Goal: Task Accomplishment & Management: Complete application form

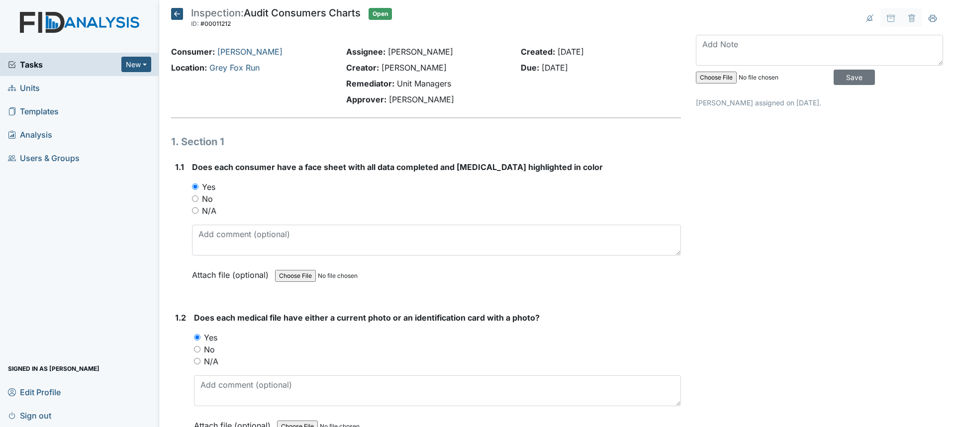
click at [33, 63] on span "Tasks" at bounding box center [64, 65] width 113 height 12
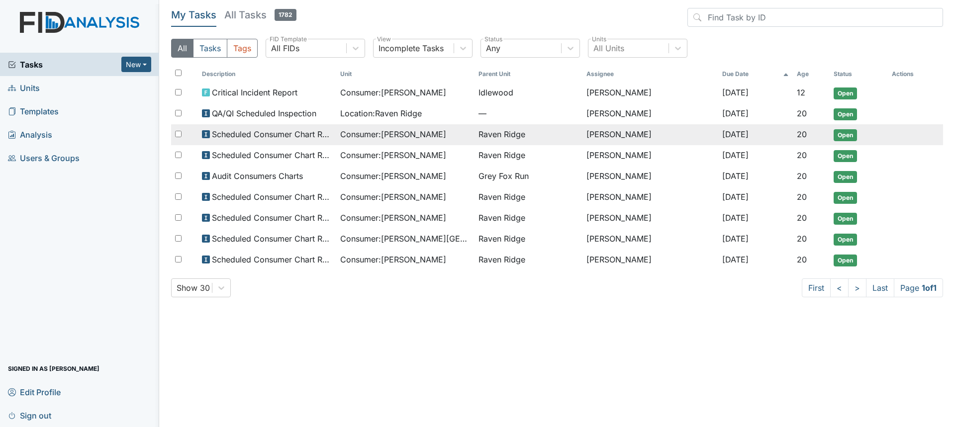
click at [407, 133] on span "Consumer : Ballard, Brandon" at bounding box center [393, 134] width 106 height 12
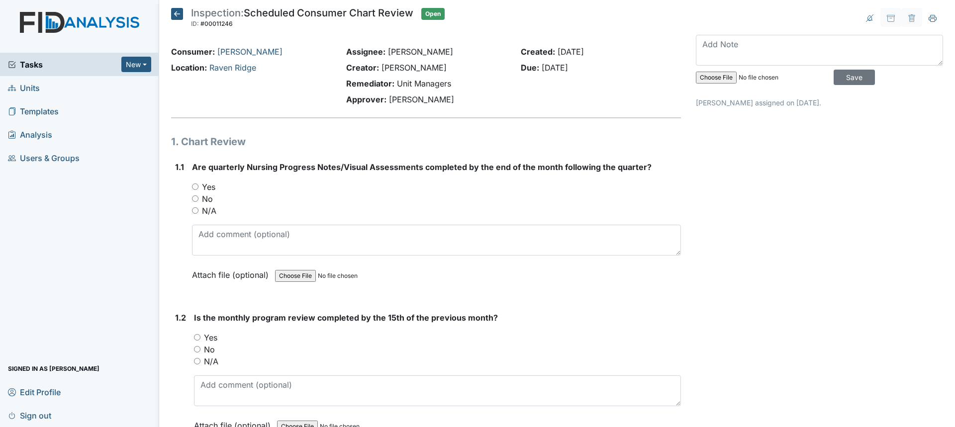
click at [410, 215] on div "N/A" at bounding box center [436, 211] width 489 height 12
click at [208, 197] on label "No" at bounding box center [207, 199] width 11 height 12
click at [198, 197] on input "No" at bounding box center [195, 198] width 6 height 6
radio input "true"
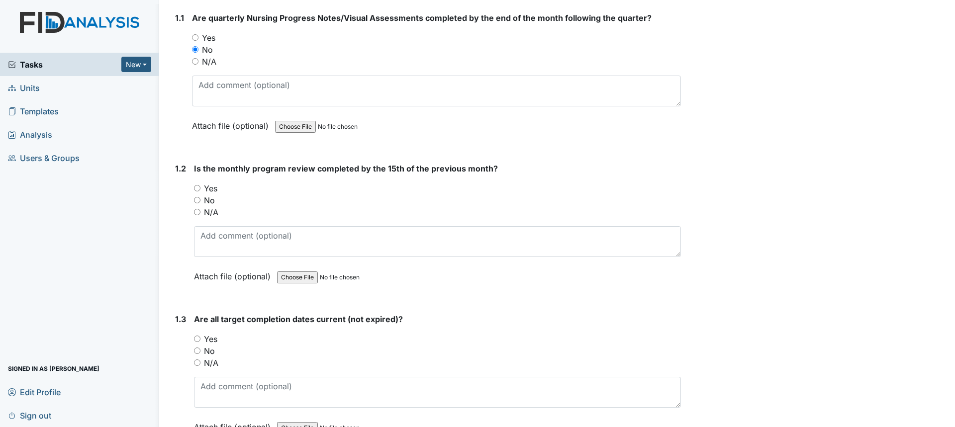
scroll to position [199, 0]
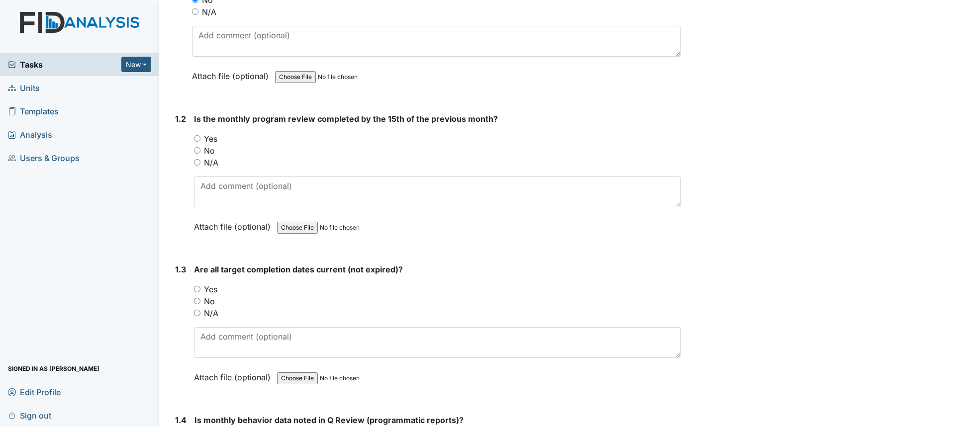
click at [211, 141] on label "Yes" at bounding box center [210, 139] width 13 height 12
click at [200, 141] on input "Yes" at bounding box center [197, 138] width 6 height 6
radio input "true"
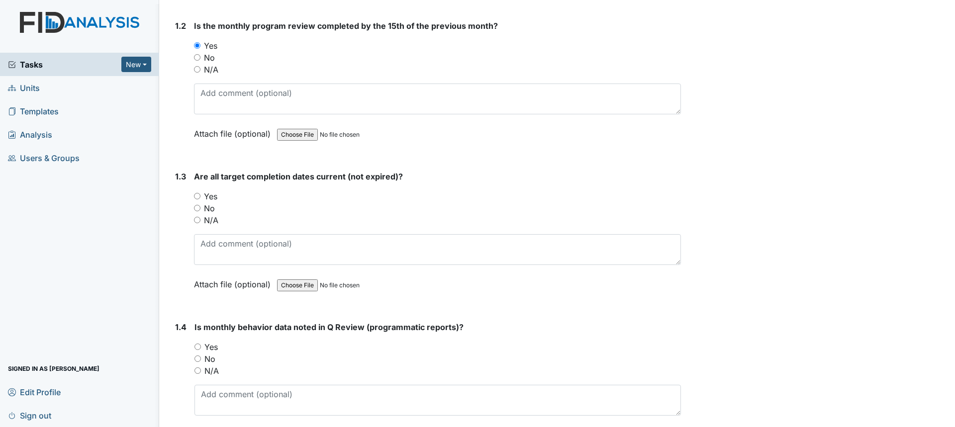
scroll to position [348, 0]
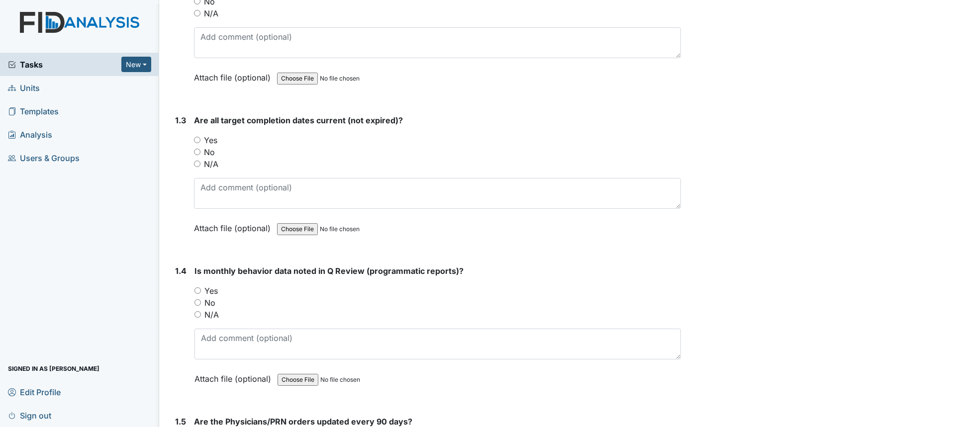
click at [209, 138] on label "Yes" at bounding box center [210, 140] width 13 height 12
click at [200, 138] on input "Yes" at bounding box center [197, 140] width 6 height 6
radio input "true"
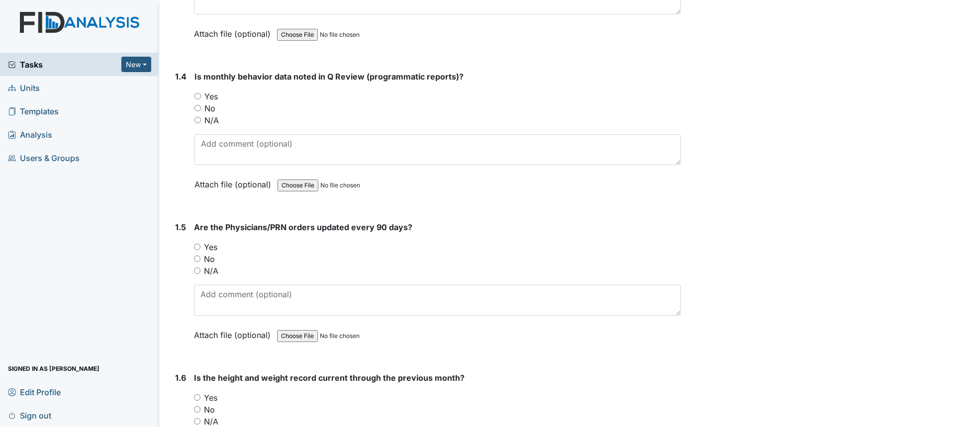
scroll to position [547, 0]
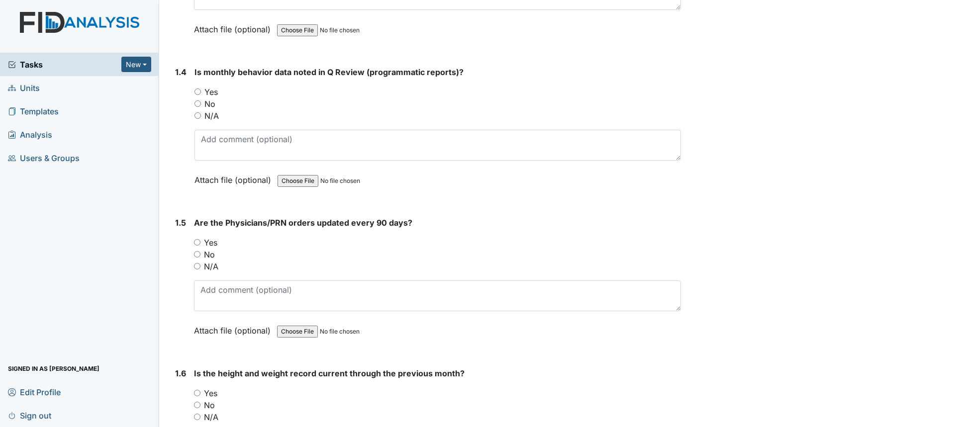
click at [217, 91] on label "Yes" at bounding box center [210, 92] width 13 height 12
click at [201, 91] on input "Yes" at bounding box center [198, 92] width 6 height 6
radio input "true"
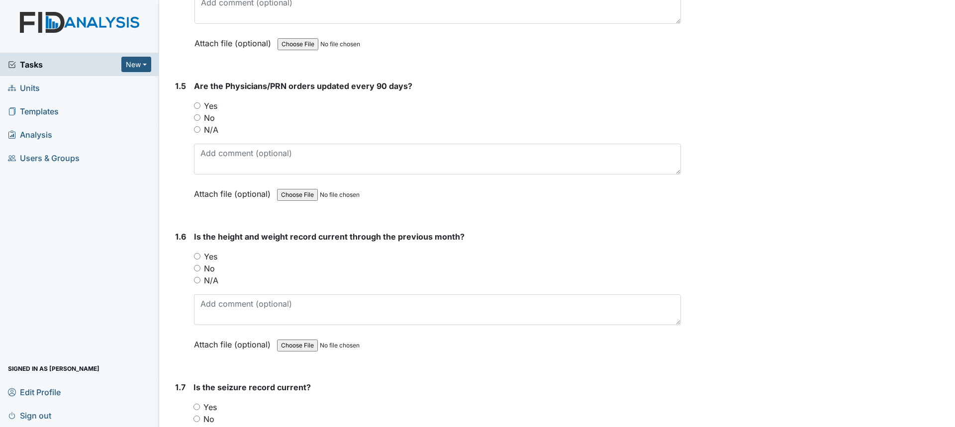
scroll to position [696, 0]
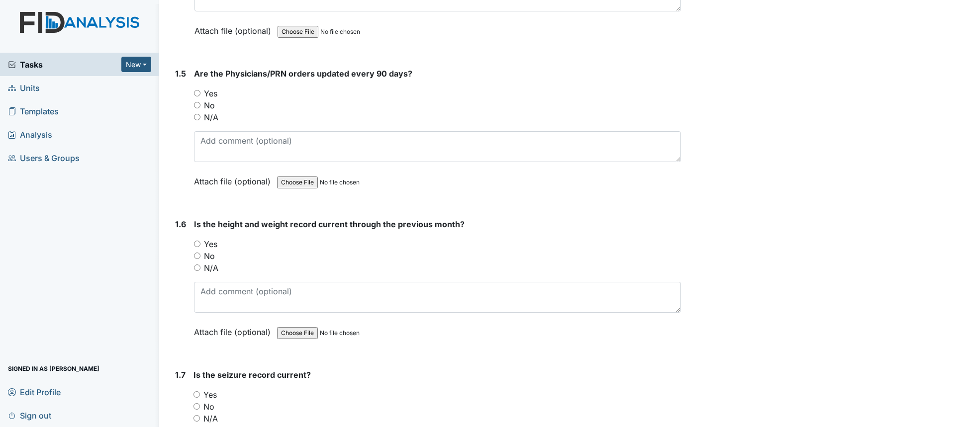
click at [207, 244] on label "Yes" at bounding box center [210, 244] width 13 height 12
click at [200, 244] on input "Yes" at bounding box center [197, 244] width 6 height 6
radio input "true"
click at [211, 93] on label "Yes" at bounding box center [210, 94] width 13 height 12
click at [200, 93] on input "Yes" at bounding box center [197, 93] width 6 height 6
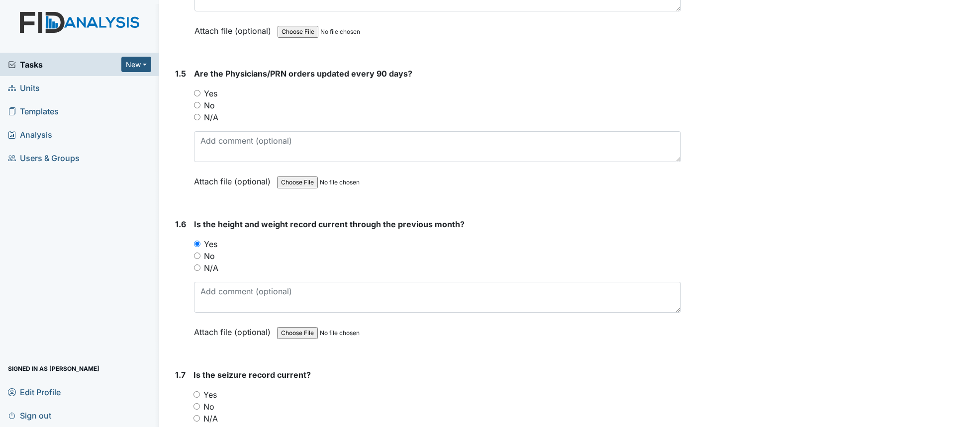
radio input "true"
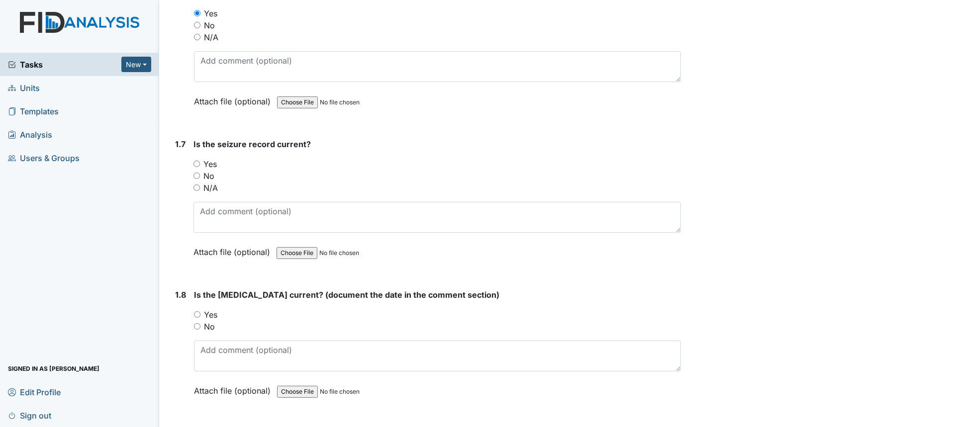
scroll to position [945, 0]
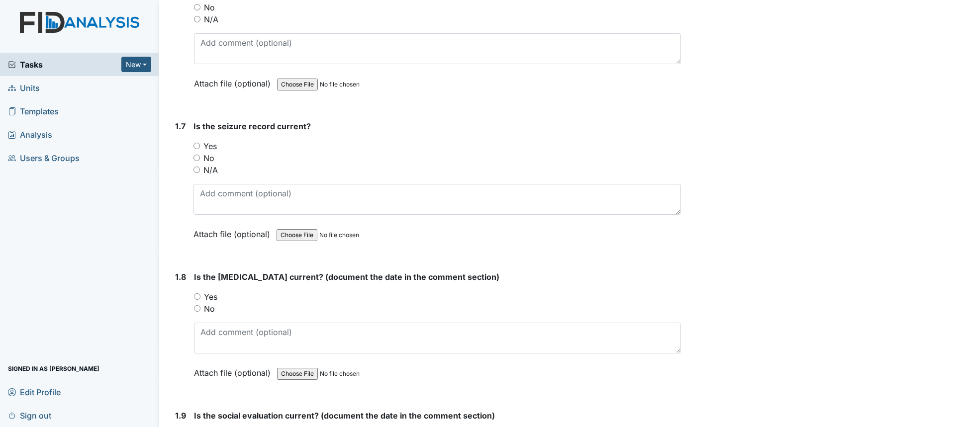
click at [206, 170] on label "N/A" at bounding box center [210, 170] width 14 height 12
click at [200, 170] on input "N/A" at bounding box center [197, 170] width 6 height 6
radio input "true"
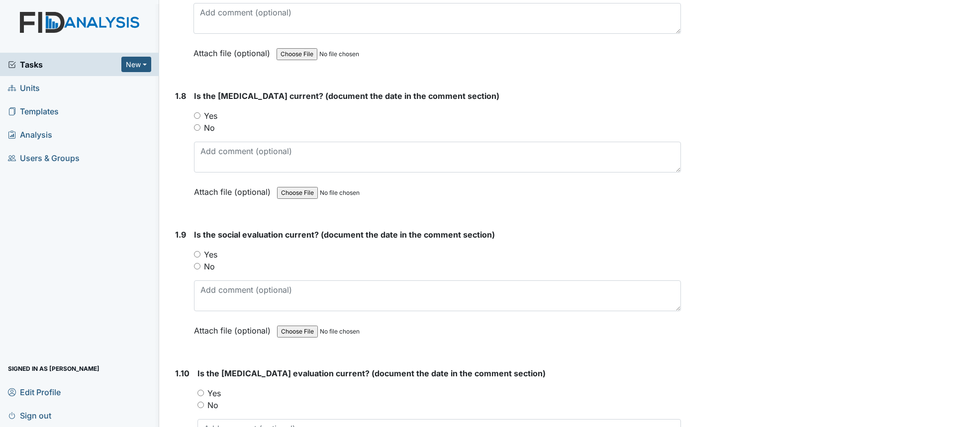
scroll to position [1144, 0]
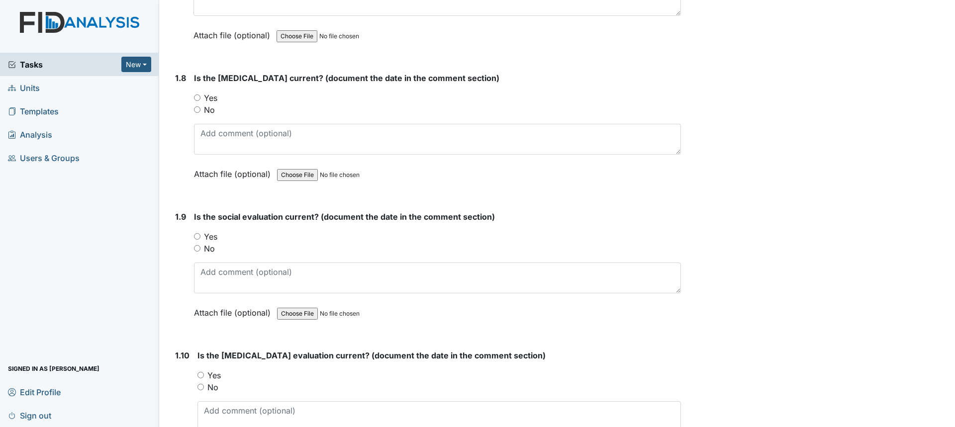
click at [210, 97] on label "Yes" at bounding box center [210, 98] width 13 height 12
click at [200, 97] on input "Yes" at bounding box center [197, 98] width 6 height 6
radio input "true"
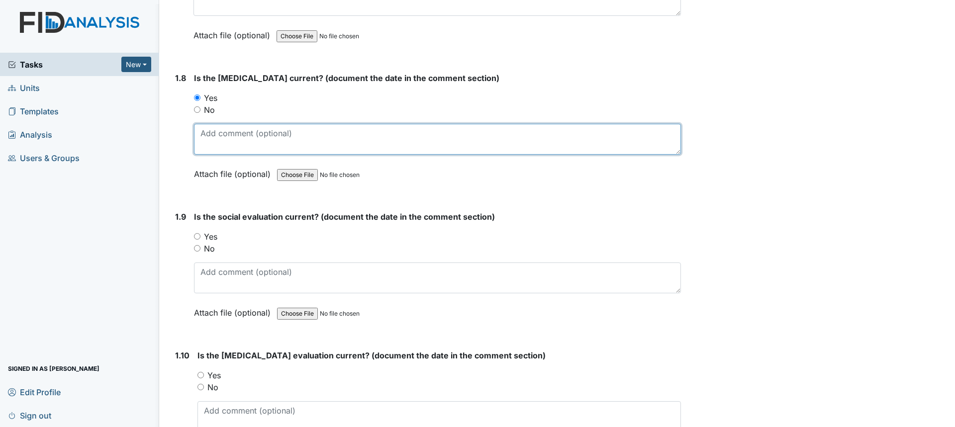
click at [216, 133] on textarea at bounding box center [437, 139] width 487 height 31
click at [231, 135] on textarea "6/22/2000" at bounding box center [437, 139] width 487 height 31
type textarea "6/22/00"
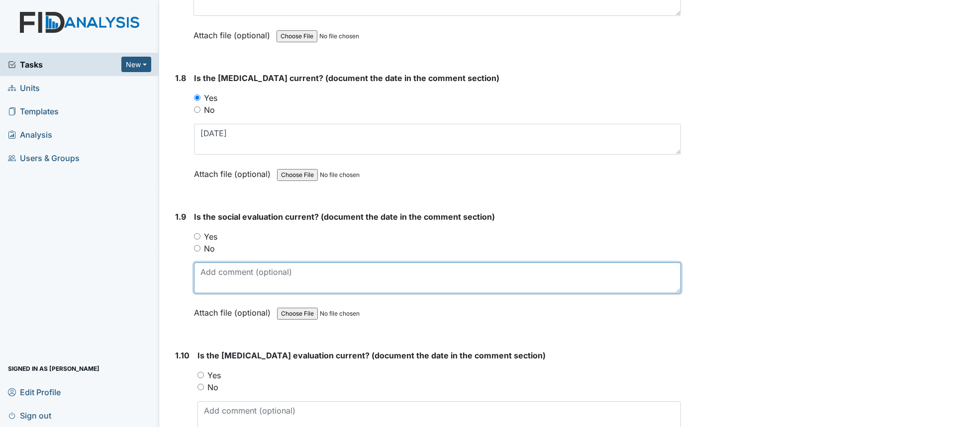
click at [232, 272] on textarea at bounding box center [437, 278] width 487 height 31
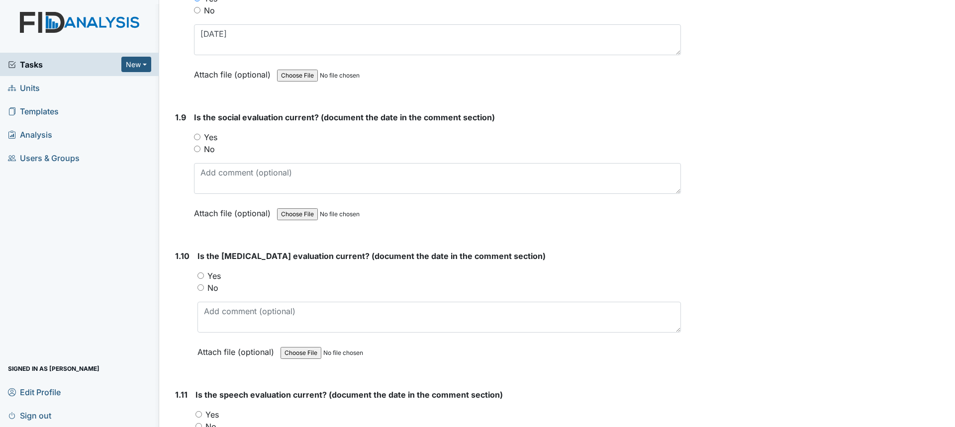
scroll to position [1293, 0]
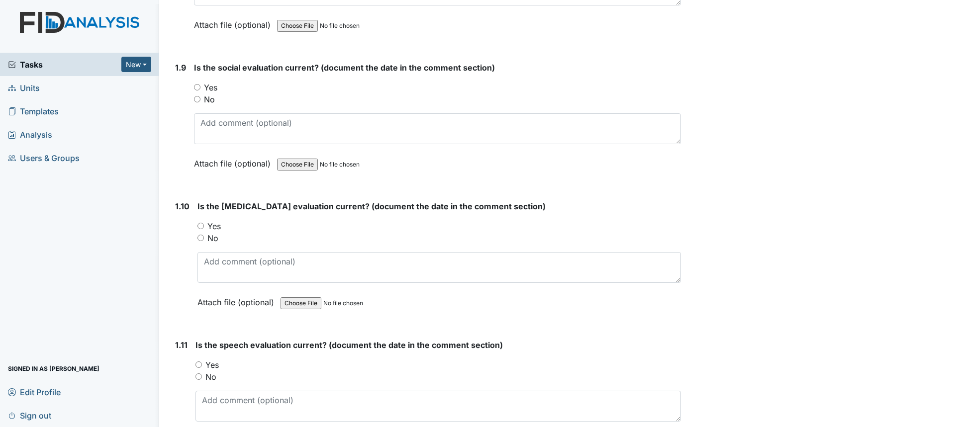
click at [196, 90] on input "Yes" at bounding box center [197, 87] width 6 height 6
radio input "true"
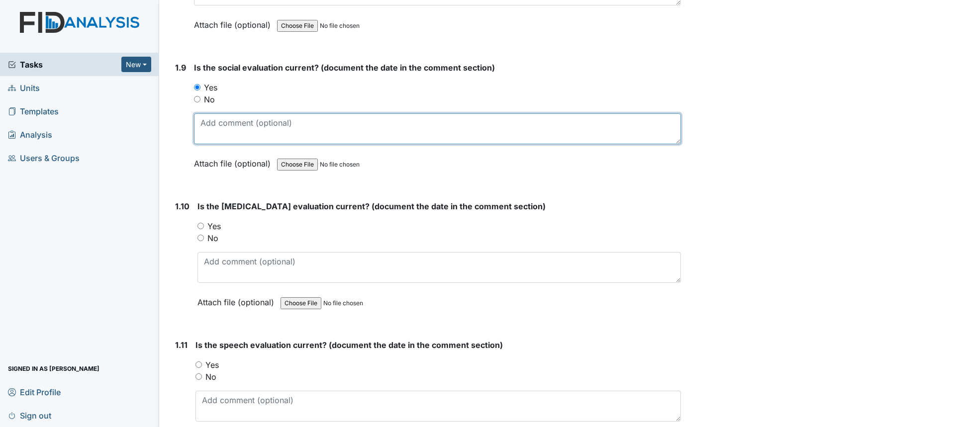
click at [212, 121] on textarea at bounding box center [437, 128] width 487 height 31
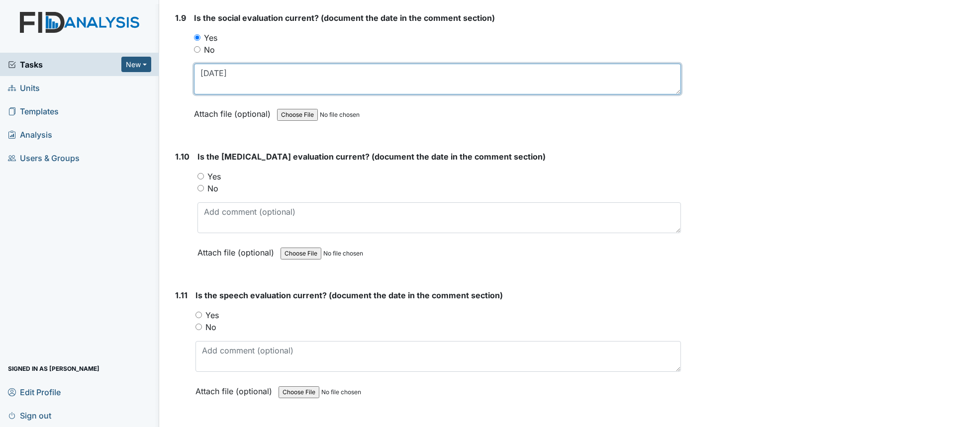
type textarea "6/25/02"
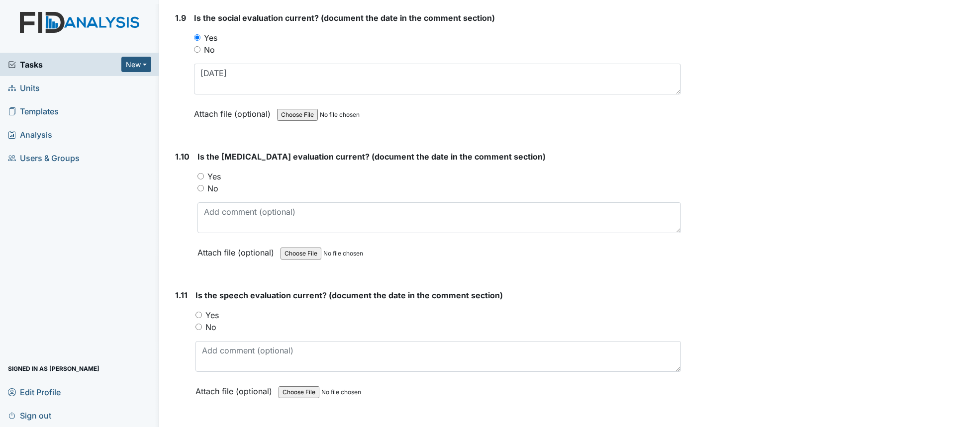
click at [198, 178] on input "Yes" at bounding box center [200, 176] width 6 height 6
radio input "true"
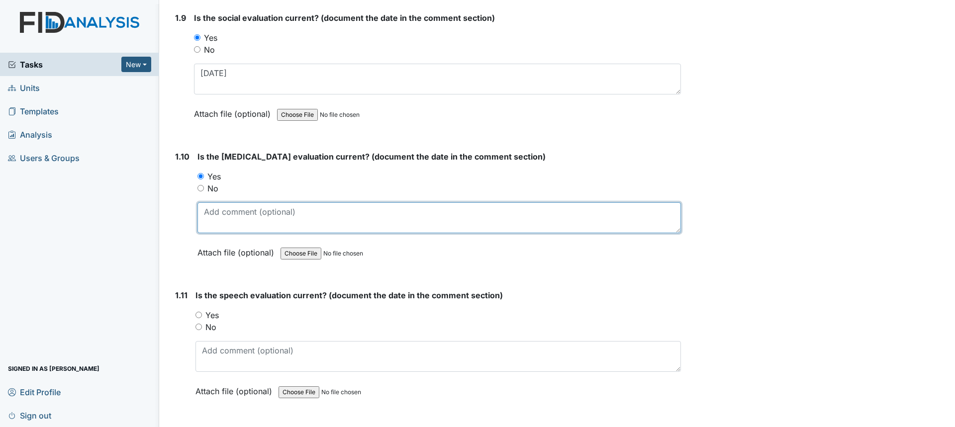
click at [222, 216] on textarea at bounding box center [439, 217] width 484 height 31
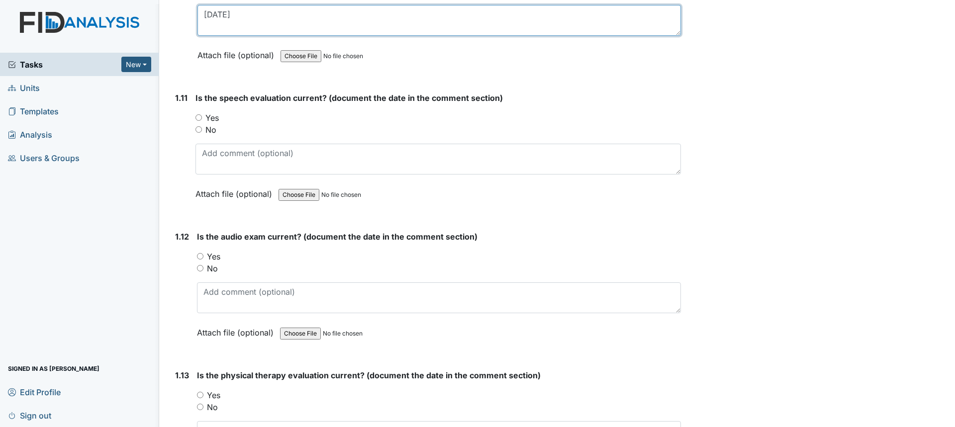
scroll to position [1542, 0]
type textarea "1/20/22"
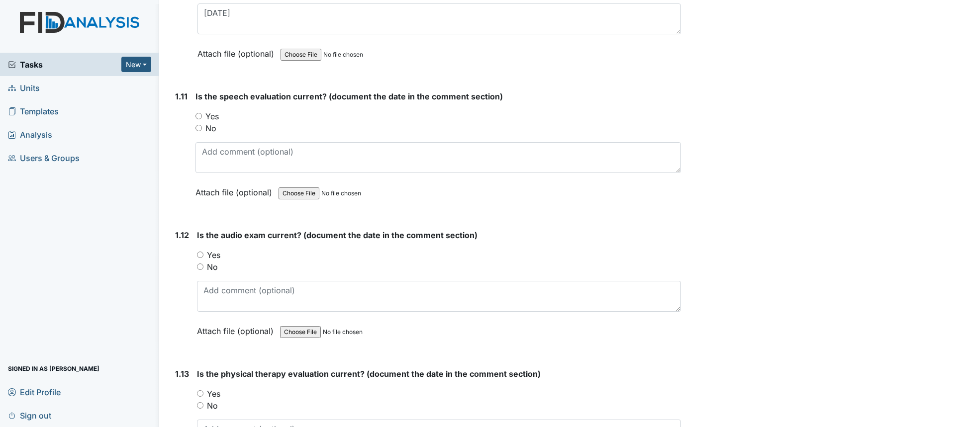
click at [196, 117] on input "Yes" at bounding box center [198, 116] width 6 height 6
radio input "true"
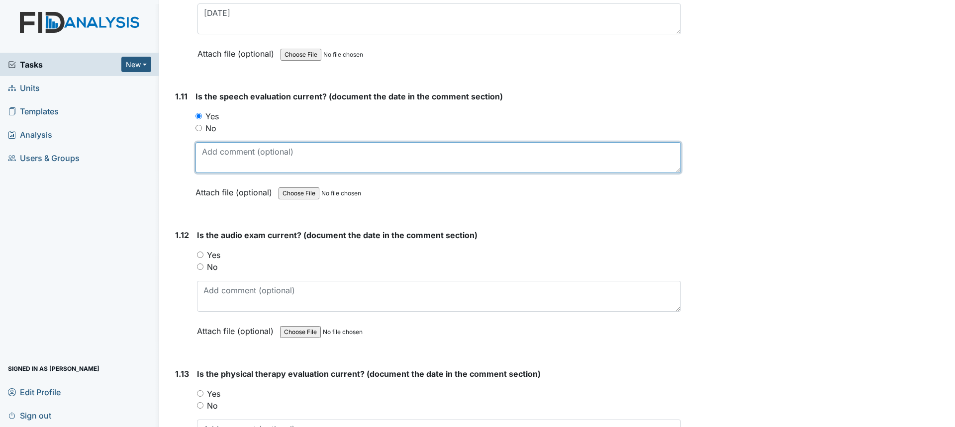
click at [217, 147] on textarea at bounding box center [438, 157] width 486 height 31
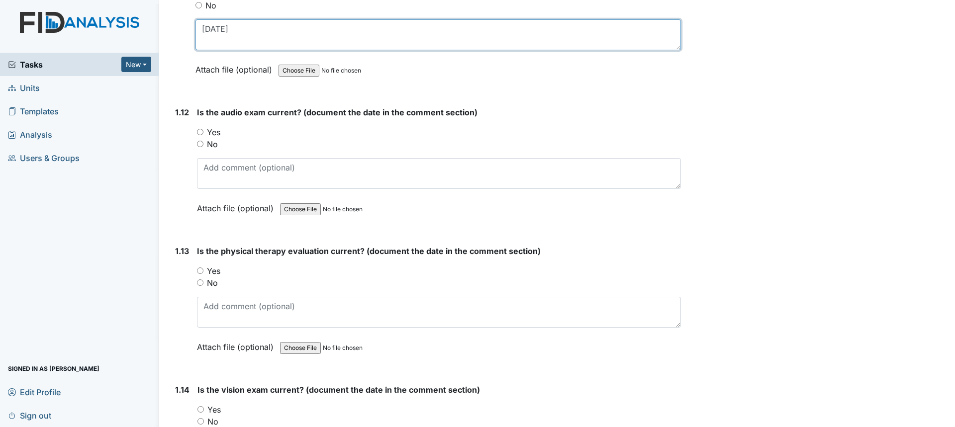
scroll to position [1691, 0]
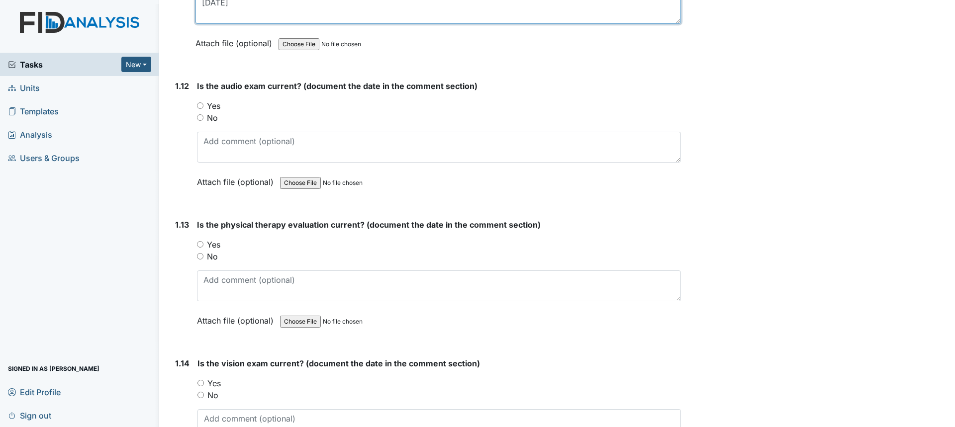
type textarea "11/21/06"
click at [214, 106] on label "Yes" at bounding box center [213, 106] width 13 height 12
click at [203, 106] on input "Yes" at bounding box center [200, 105] width 6 height 6
radio input "true"
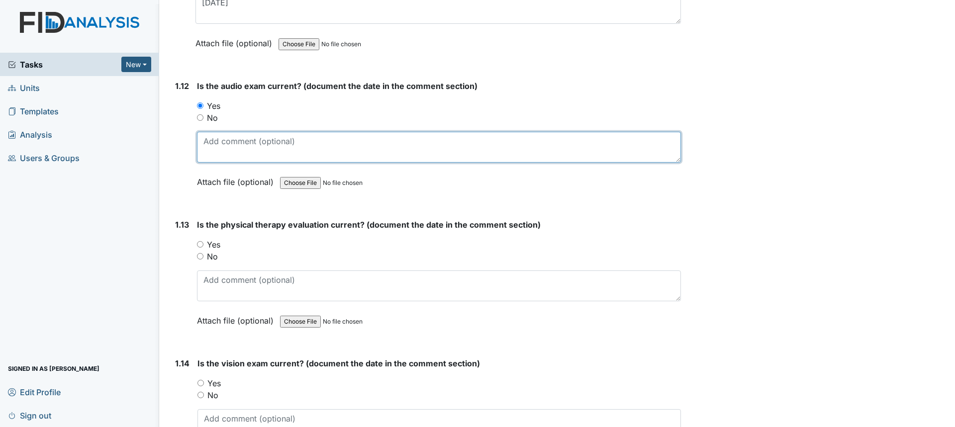
click at [227, 144] on textarea at bounding box center [439, 147] width 484 height 31
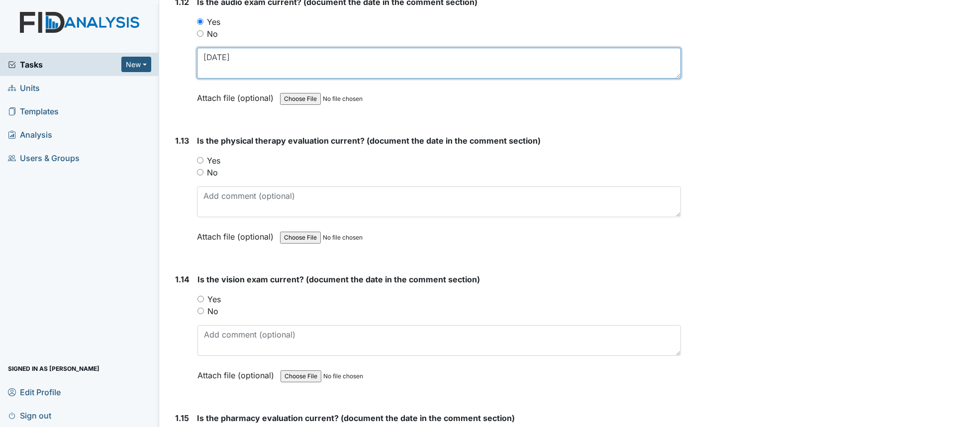
scroll to position [1791, 0]
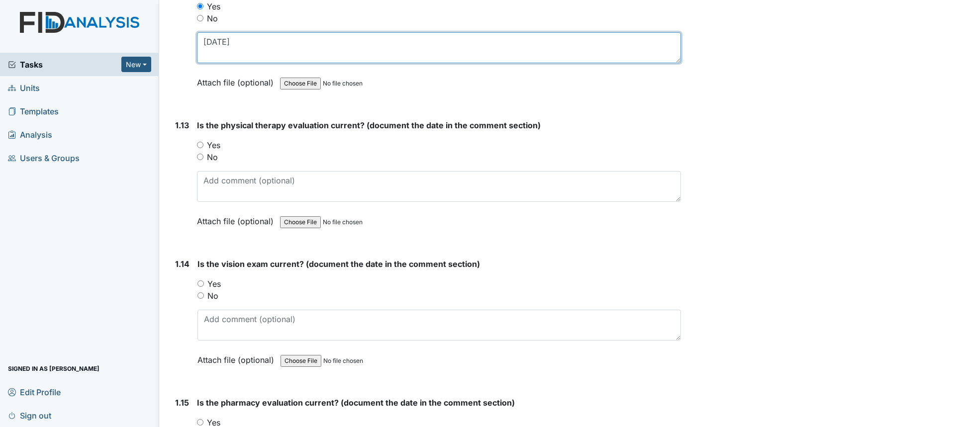
type textarea "2/22/09"
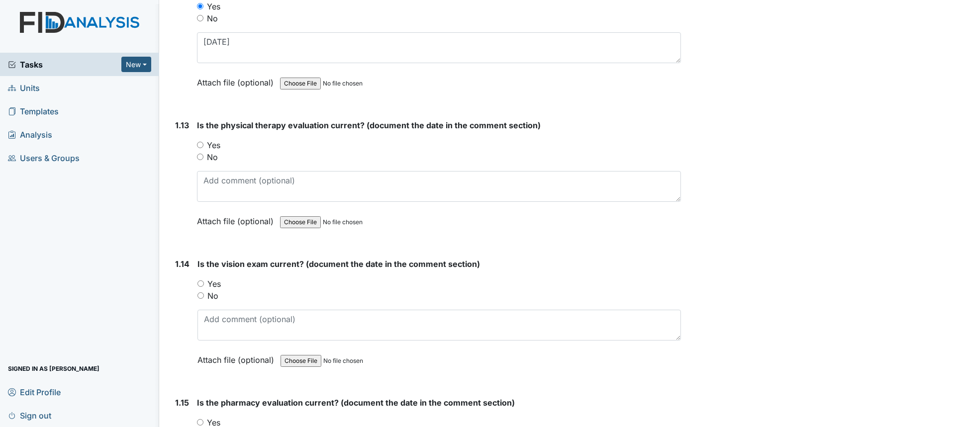
click at [199, 147] on input "Yes" at bounding box center [200, 145] width 6 height 6
radio input "true"
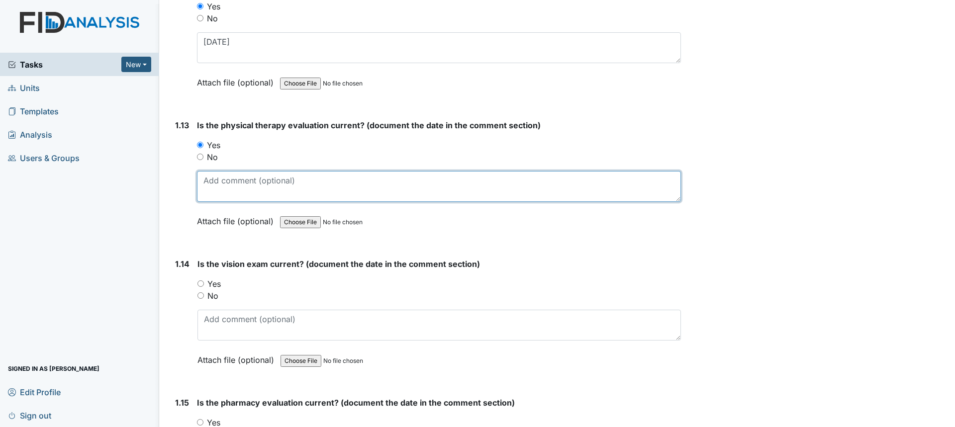
click at [228, 192] on textarea at bounding box center [439, 186] width 484 height 31
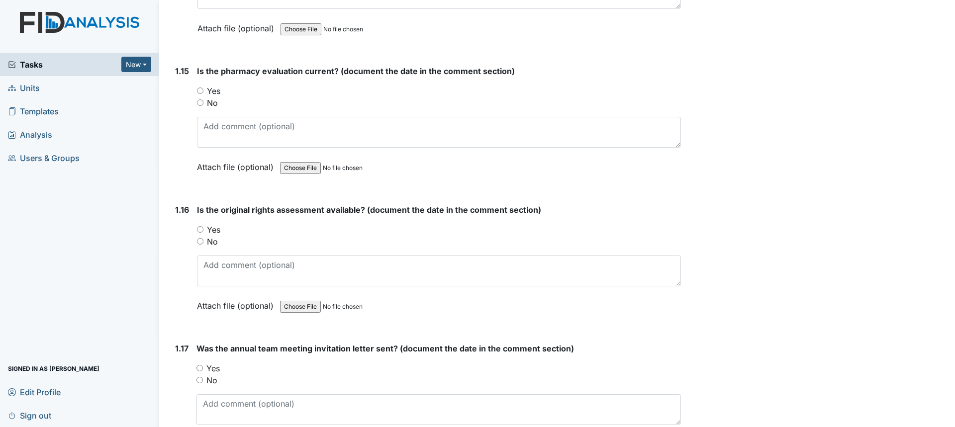
scroll to position [2139, 0]
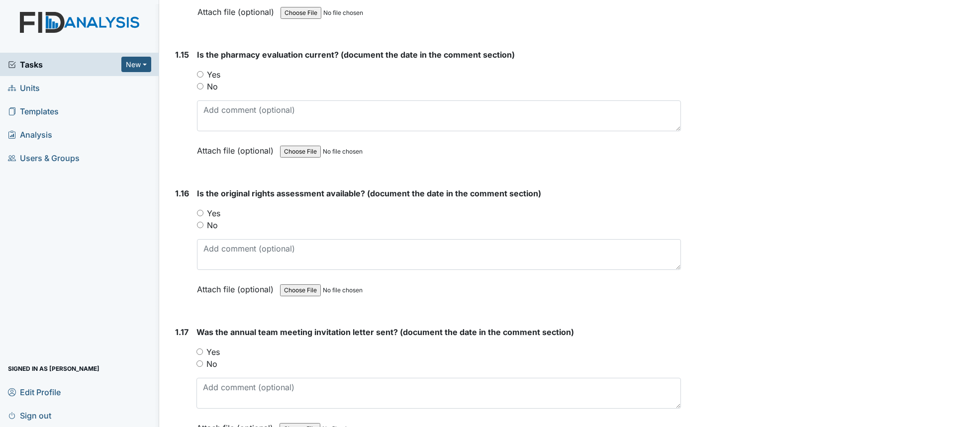
type textarea "6/23/00"
click at [199, 214] on input "Yes" at bounding box center [200, 213] width 6 height 6
radio input "true"
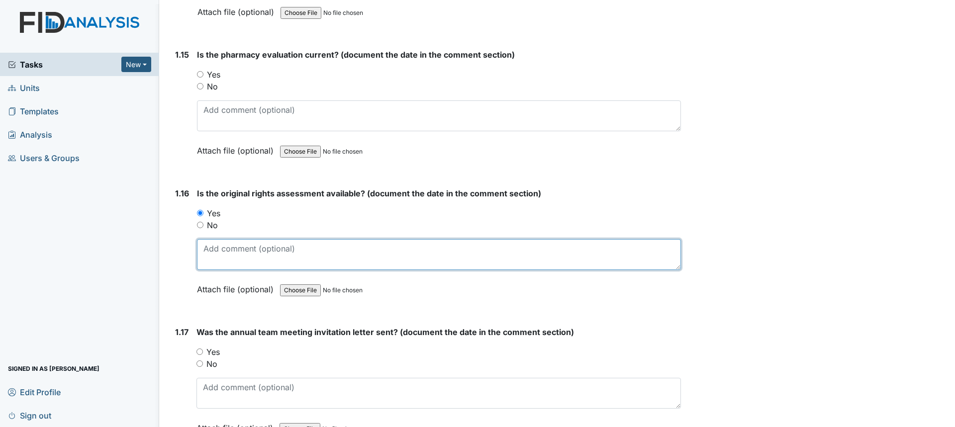
click at [223, 254] on textarea at bounding box center [439, 254] width 484 height 31
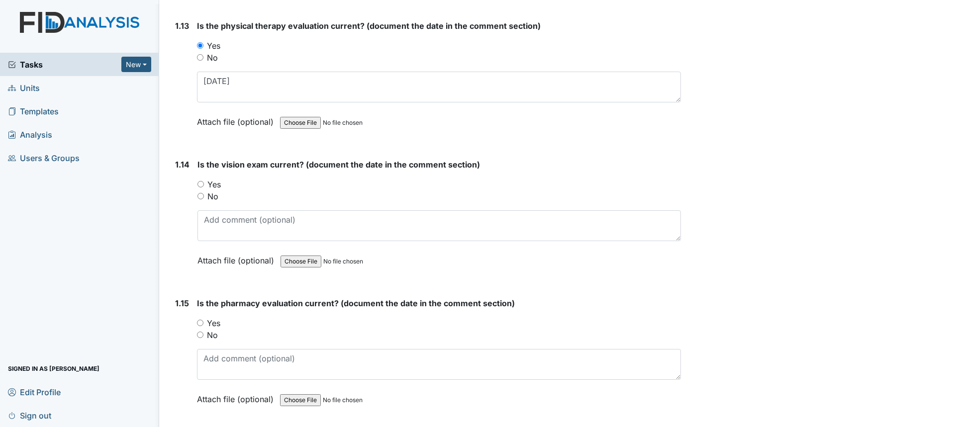
scroll to position [1990, 0]
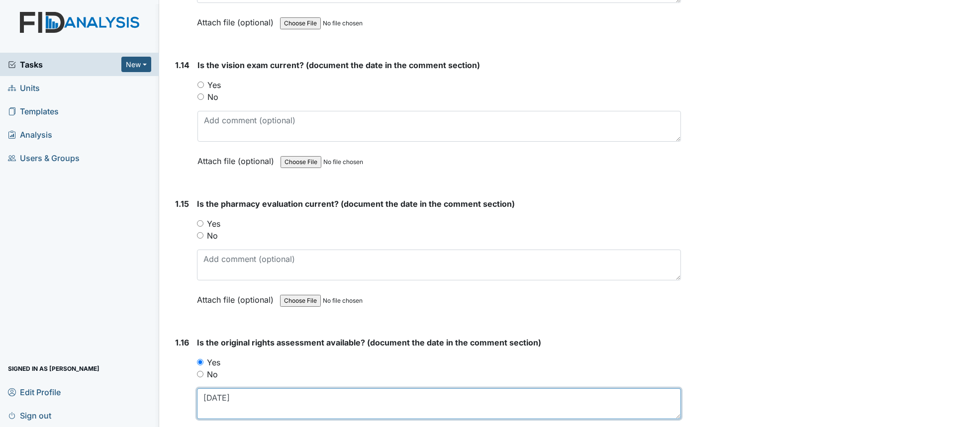
type textarea "11/16/05"
click at [219, 82] on label "Yes" at bounding box center [213, 85] width 13 height 12
click at [204, 82] on input "Yes" at bounding box center [200, 85] width 6 height 6
radio input "true"
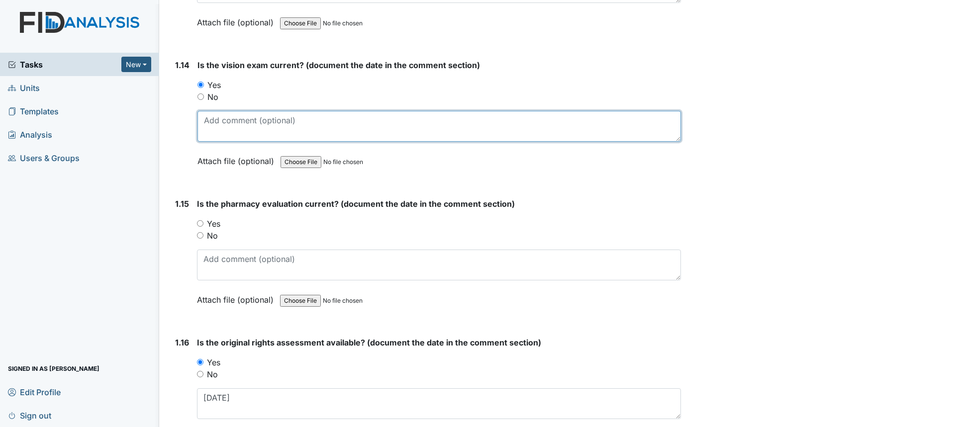
click at [237, 127] on textarea at bounding box center [439, 126] width 484 height 31
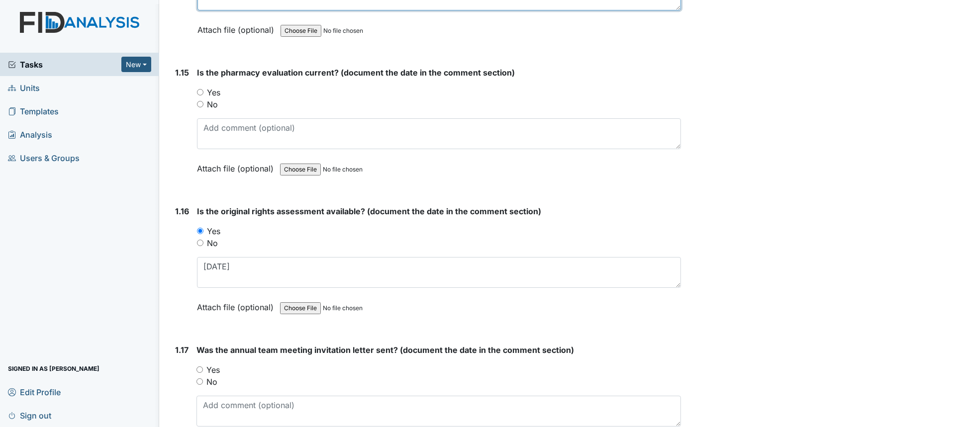
scroll to position [2139, 0]
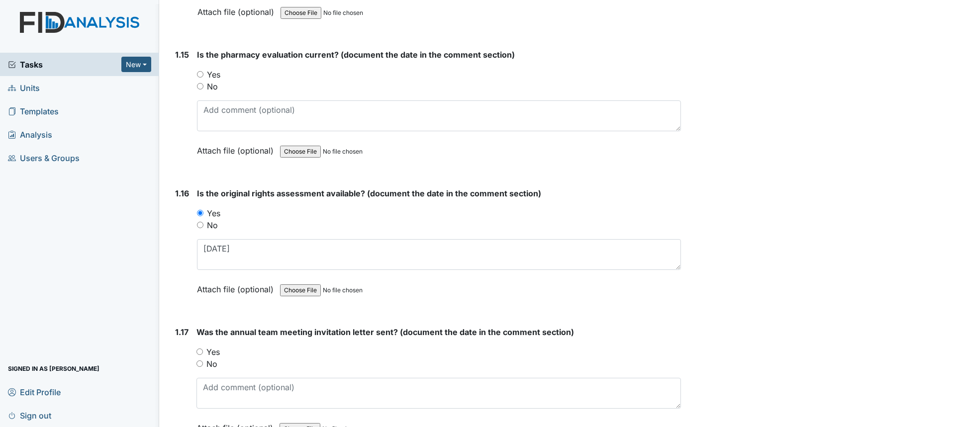
type textarea "10/02/24"
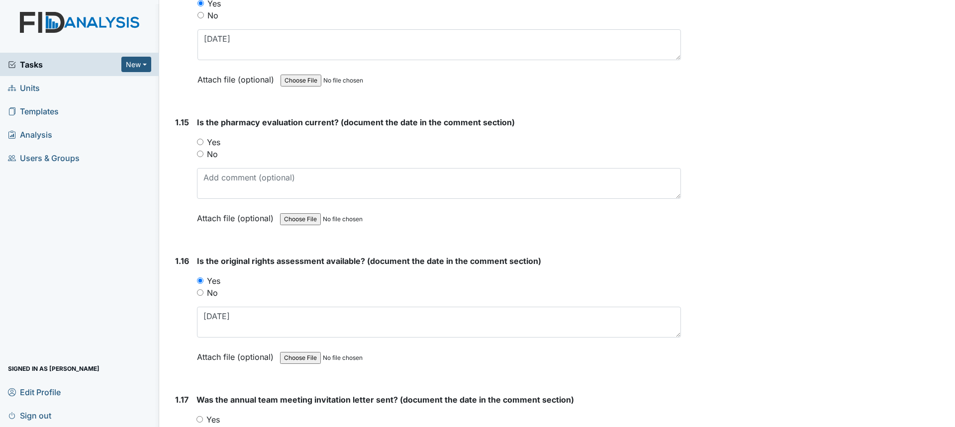
scroll to position [2089, 0]
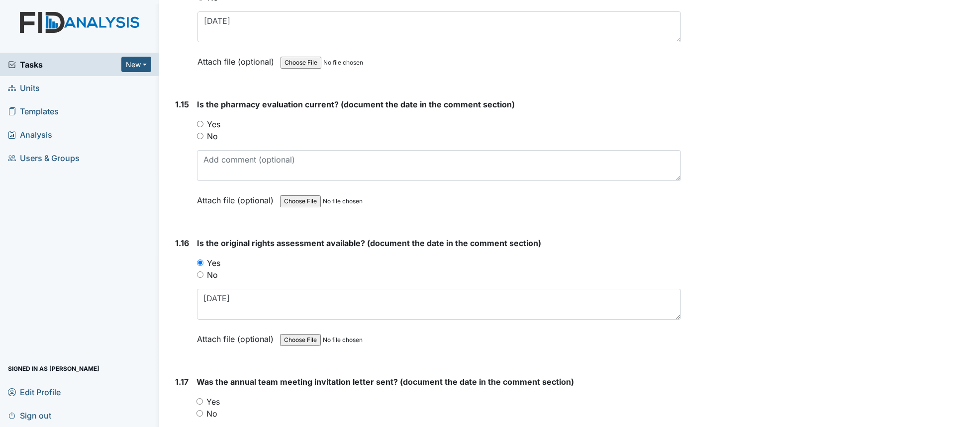
click at [220, 125] on label "Yes" at bounding box center [213, 124] width 13 height 12
click at [203, 125] on input "Yes" at bounding box center [200, 124] width 6 height 6
radio input "true"
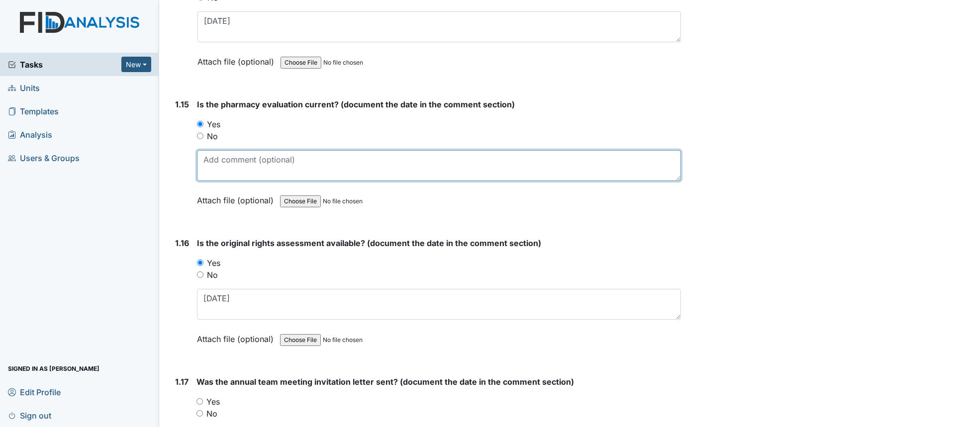
click at [239, 166] on textarea at bounding box center [439, 165] width 484 height 31
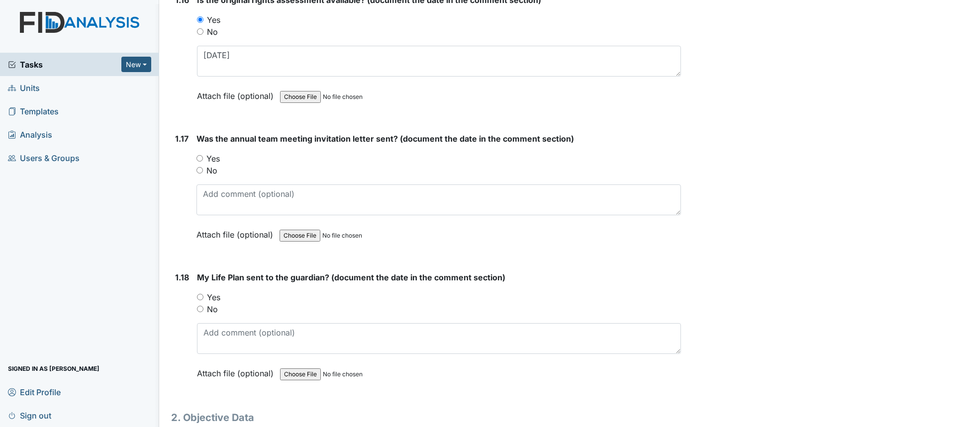
scroll to position [2373, 0]
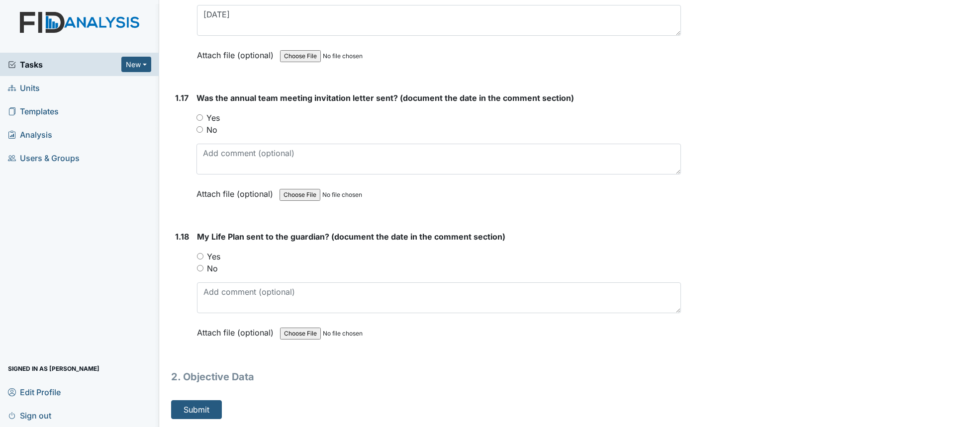
type textarea "9/30/25"
click at [213, 115] on label "Yes" at bounding box center [212, 118] width 13 height 12
click at [203, 115] on input "Yes" at bounding box center [199, 117] width 6 height 6
radio input "true"
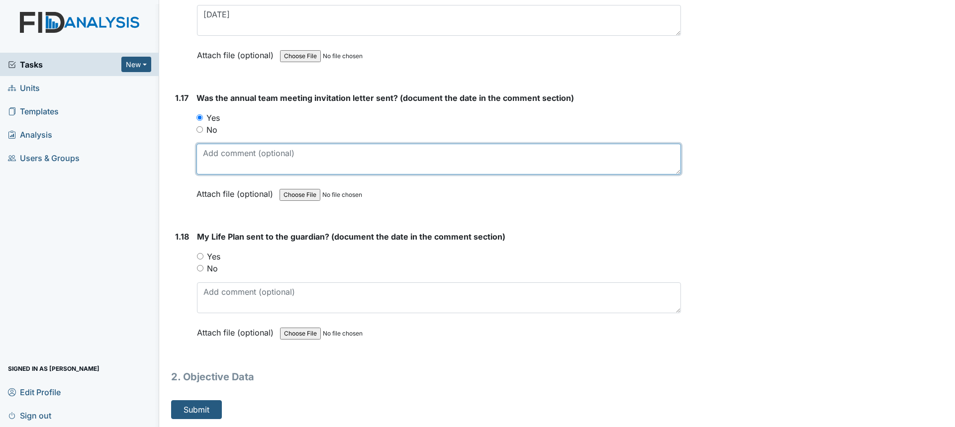
click at [237, 161] on textarea at bounding box center [438, 159] width 485 height 31
type textarea "1/10/25"
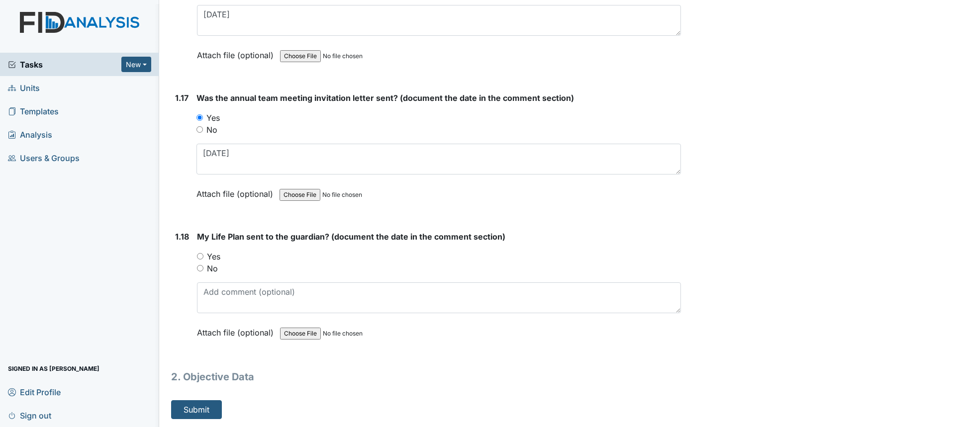
drag, startPoint x: 217, startPoint y: 257, endPoint x: 222, endPoint y: 265, distance: 9.4
click at [217, 257] on label "Yes" at bounding box center [213, 257] width 13 height 12
click at [203, 257] on input "Yes" at bounding box center [200, 256] width 6 height 6
radio input "true"
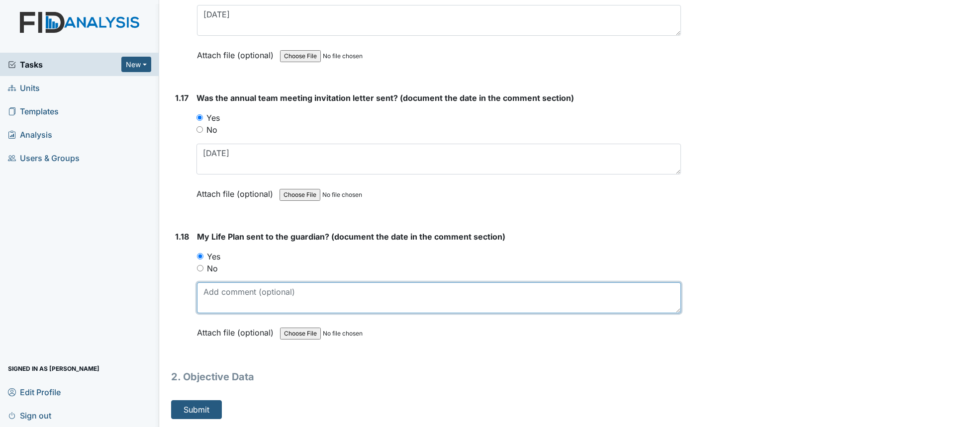
click at [228, 296] on textarea at bounding box center [439, 298] width 484 height 31
type textarea "1/27/25"
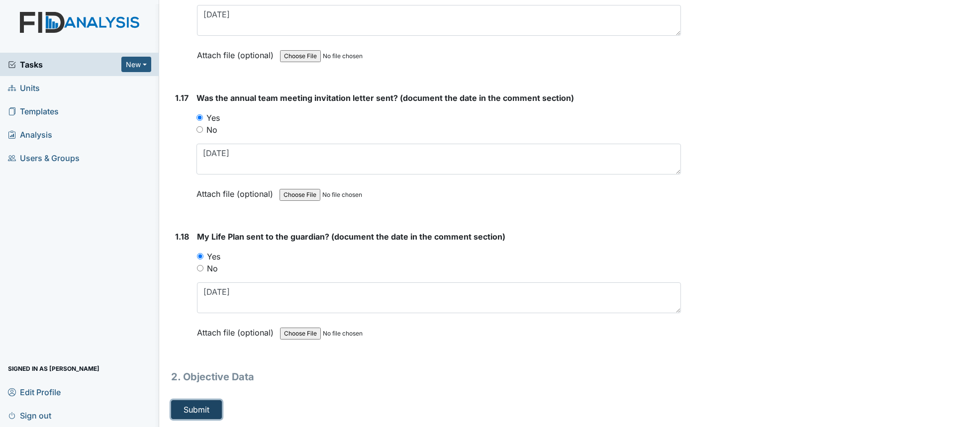
click at [200, 409] on button "Submit" at bounding box center [196, 409] width 51 height 19
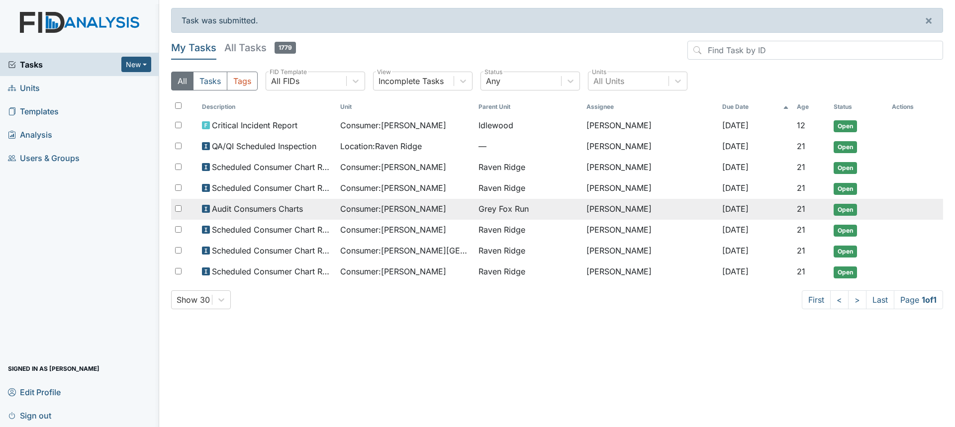
click at [355, 214] on span "Consumer : Clark, Bruce" at bounding box center [393, 209] width 106 height 12
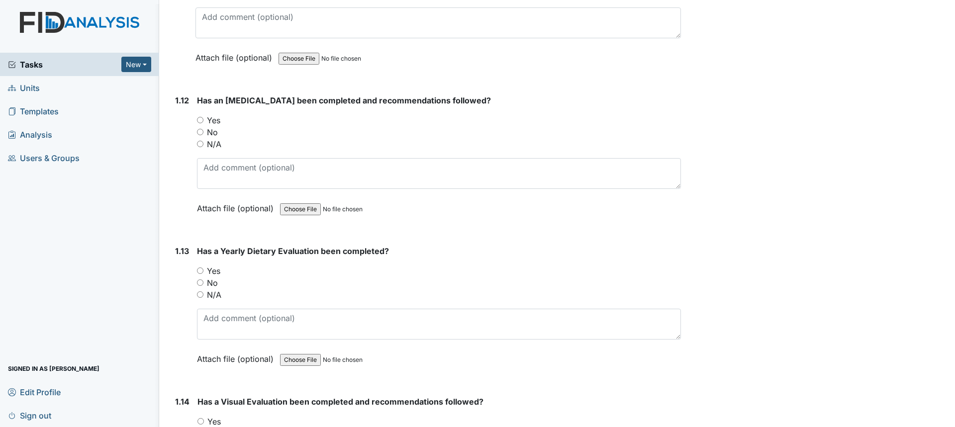
scroll to position [1741, 0]
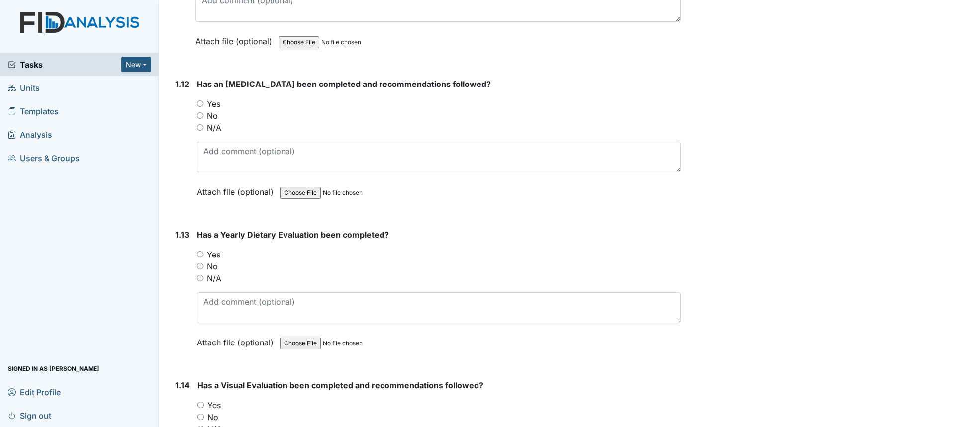
click at [216, 105] on label "Yes" at bounding box center [213, 104] width 13 height 12
click at [203, 105] on input "Yes" at bounding box center [200, 103] width 6 height 6
radio input "true"
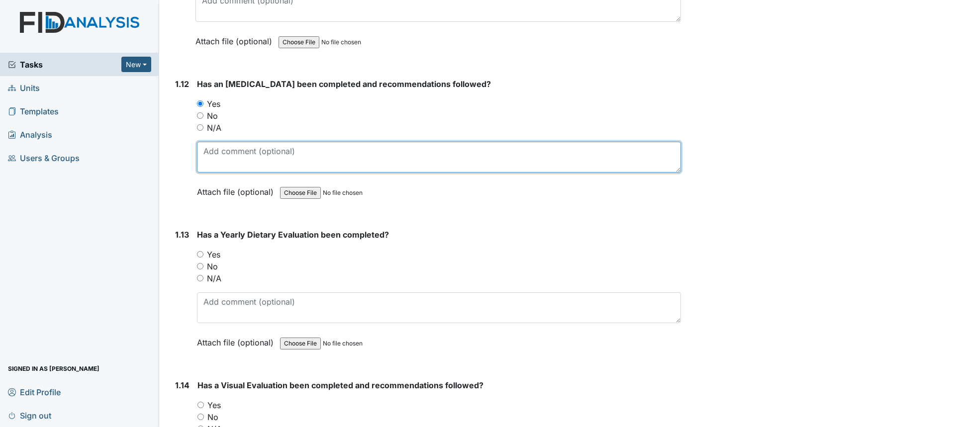
click at [236, 156] on textarea at bounding box center [439, 157] width 484 height 31
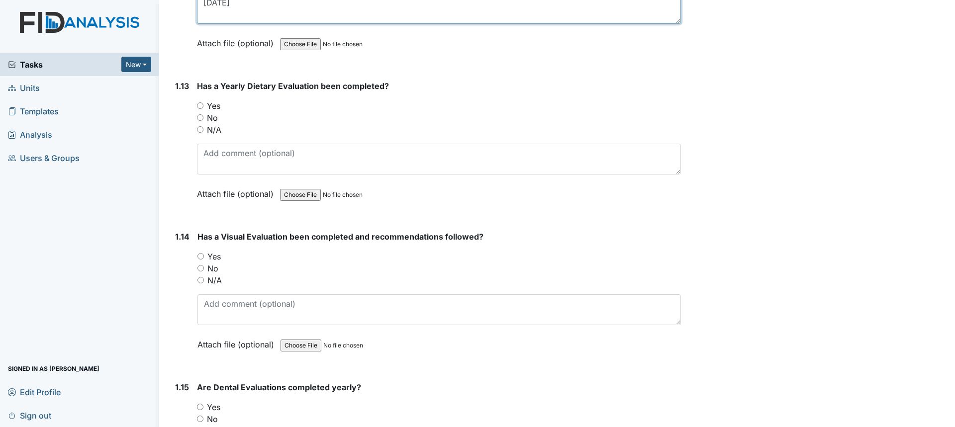
scroll to position [1890, 0]
type textarea "4/28/25"
click at [211, 257] on label "Yes" at bounding box center [213, 256] width 13 height 12
click at [204, 257] on input "Yes" at bounding box center [200, 256] width 6 height 6
radio input "true"
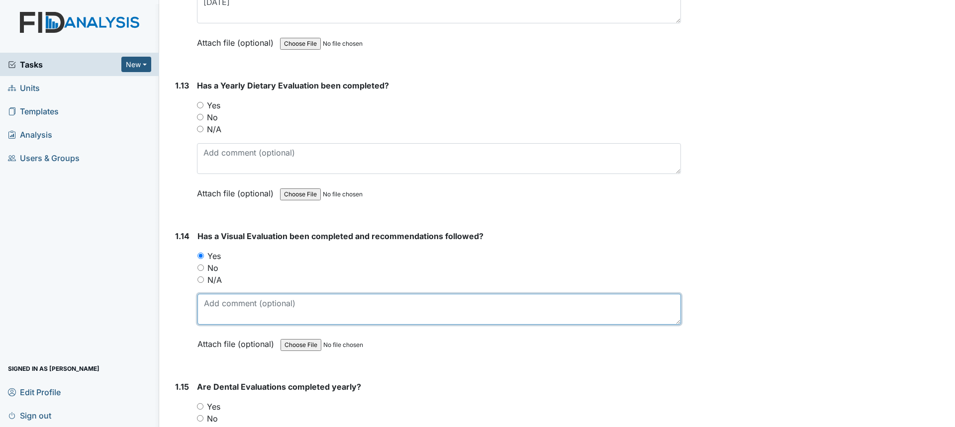
click at [225, 314] on textarea at bounding box center [439, 309] width 484 height 31
type textarea "5/15/25"
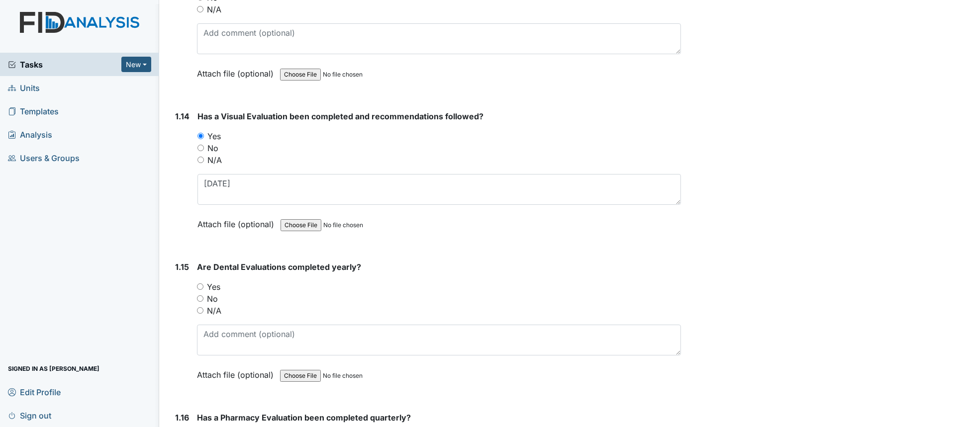
scroll to position [2040, 0]
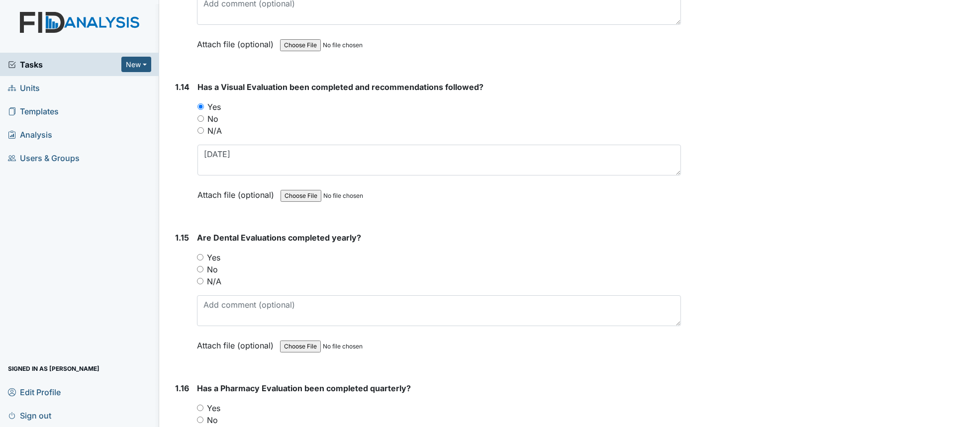
click at [217, 260] on label "Yes" at bounding box center [213, 258] width 13 height 12
click at [203, 260] on input "Yes" at bounding box center [200, 257] width 6 height 6
radio input "true"
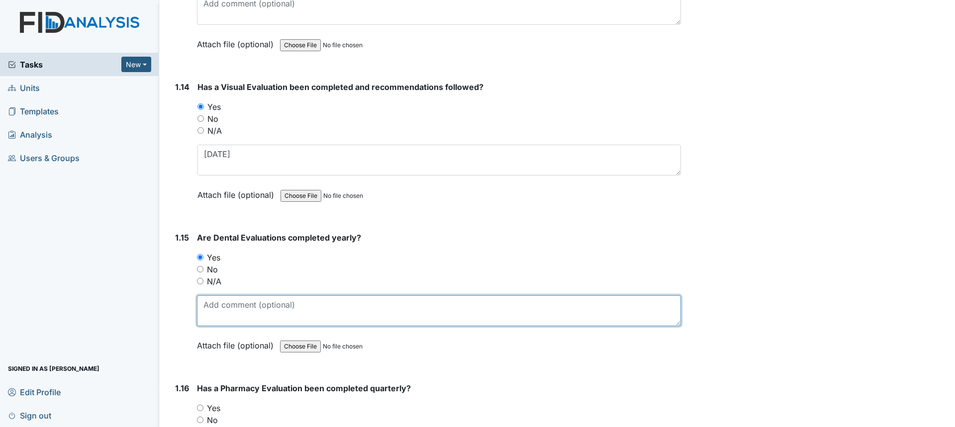
click at [227, 307] on textarea at bounding box center [439, 310] width 484 height 31
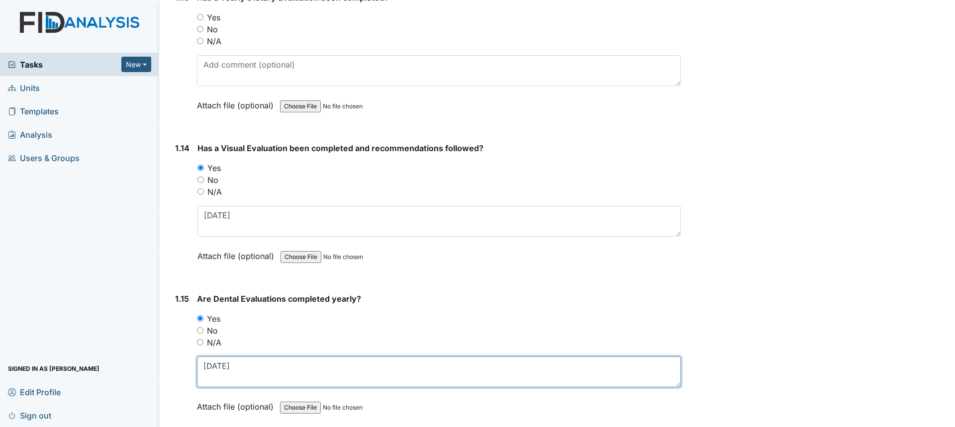
scroll to position [1990, 0]
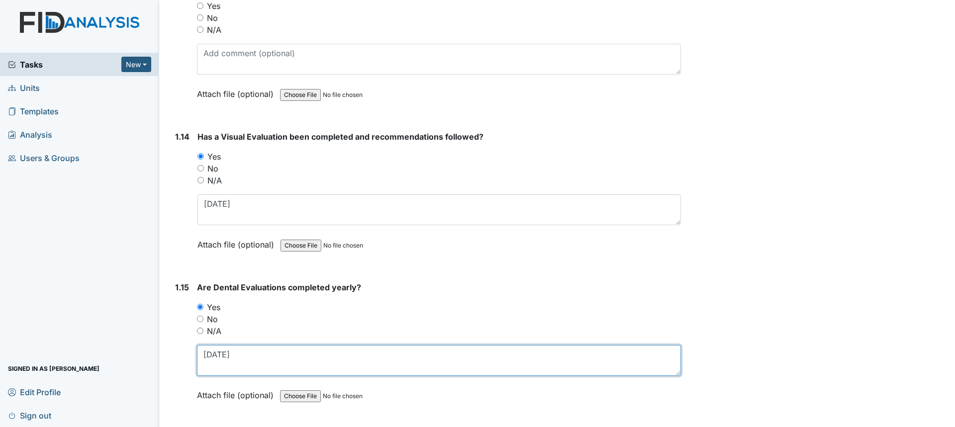
type textarea "9/18/25"
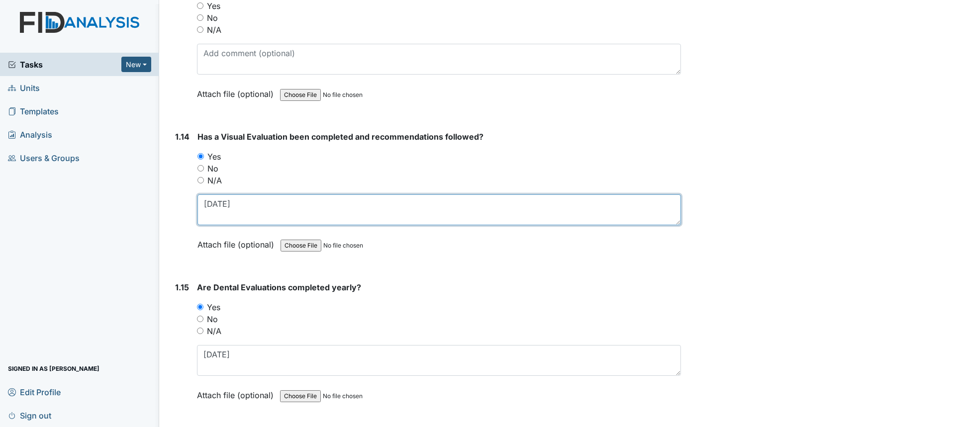
drag, startPoint x: 256, startPoint y: 210, endPoint x: 182, endPoint y: 200, distance: 75.3
click at [183, 201] on div "1.14 Has a Visual Evaluation been completed and recommendations followed? You m…" at bounding box center [426, 198] width 510 height 135
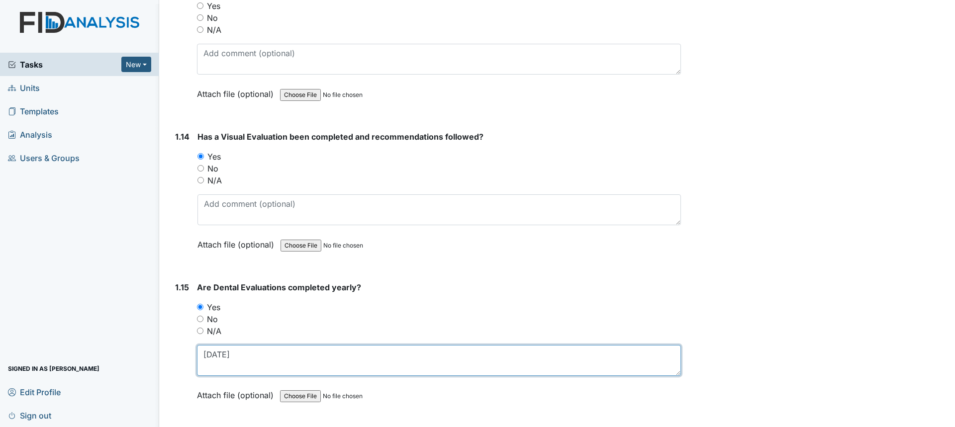
drag, startPoint x: 243, startPoint y: 354, endPoint x: 189, endPoint y: 357, distance: 54.3
click at [189, 358] on div "1.15 Are Dental Evaluations completed yearly? You must select one of the below …" at bounding box center [426, 349] width 510 height 135
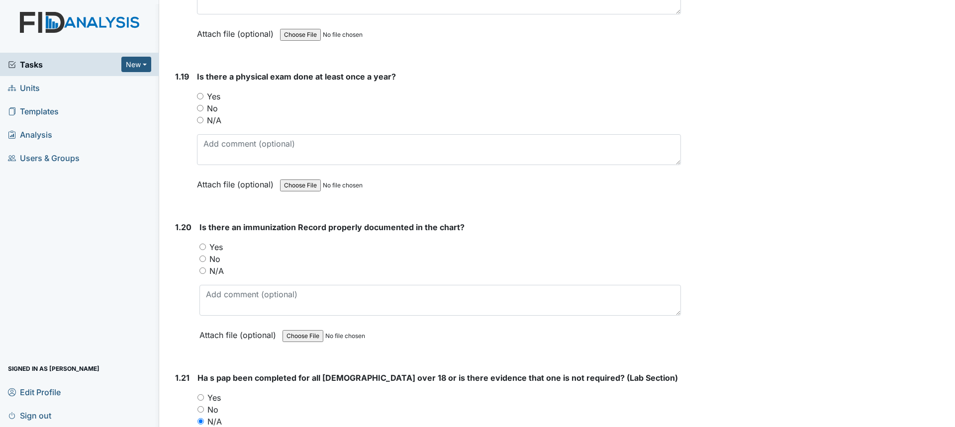
scroll to position [2835, 0]
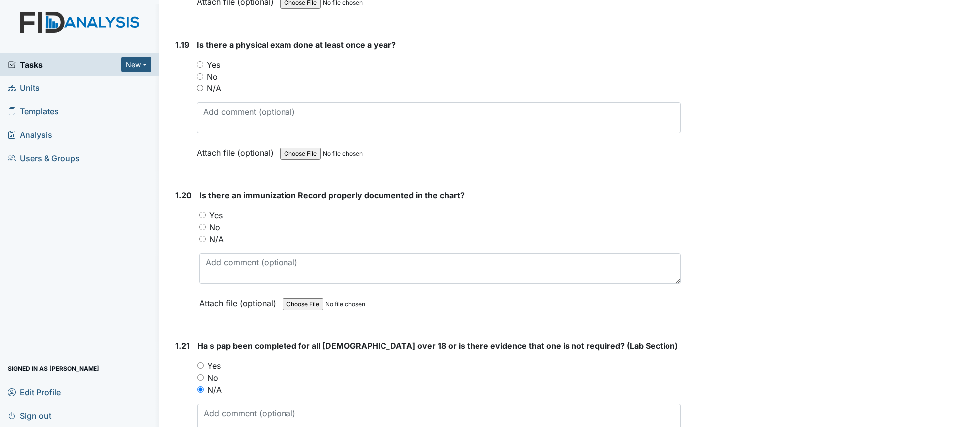
click at [202, 64] on input "Yes" at bounding box center [200, 64] width 6 height 6
radio input "true"
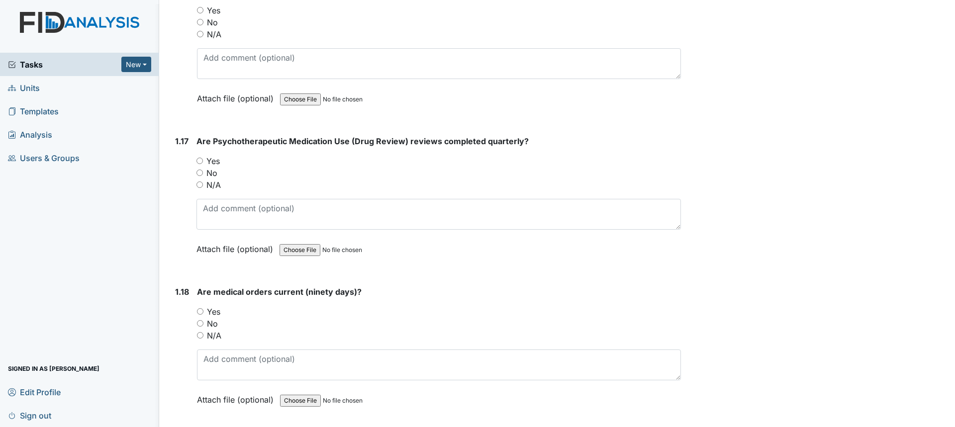
scroll to position [2388, 0]
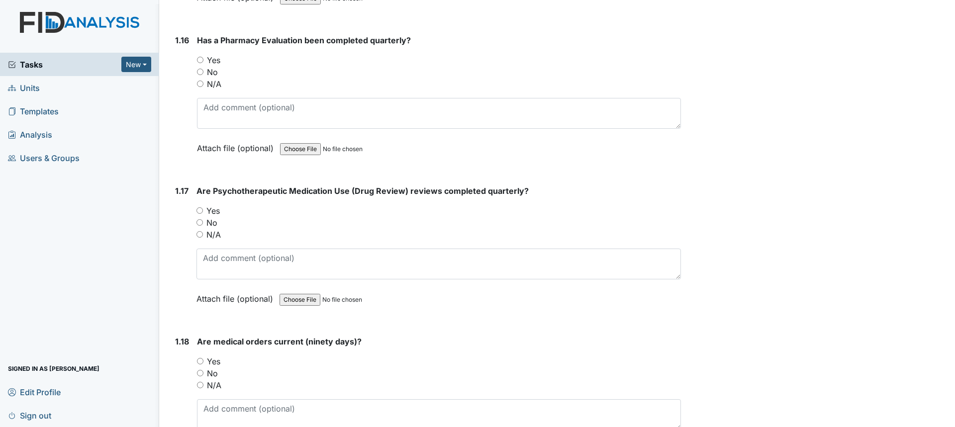
click at [210, 212] on label "Yes" at bounding box center [212, 211] width 13 height 12
click at [203, 212] on input "Yes" at bounding box center [199, 210] width 6 height 6
radio input "true"
click at [219, 60] on label "Yes" at bounding box center [213, 60] width 13 height 12
click at [203, 60] on input "Yes" at bounding box center [200, 60] width 6 height 6
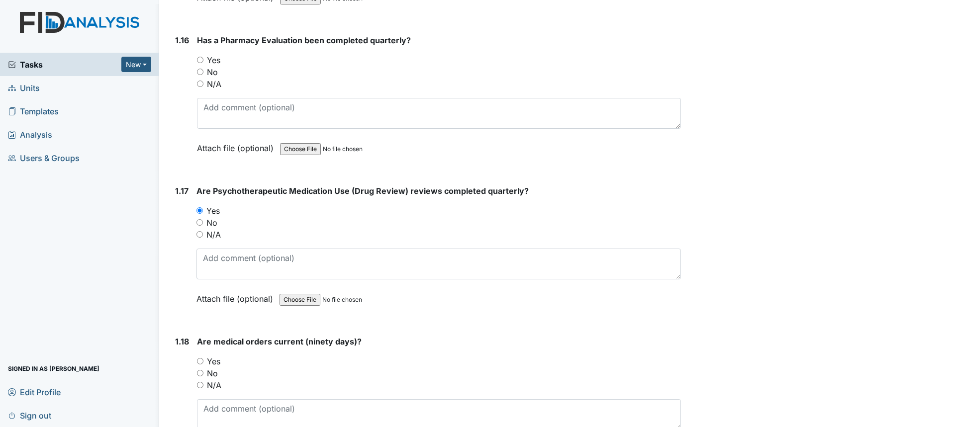
radio input "true"
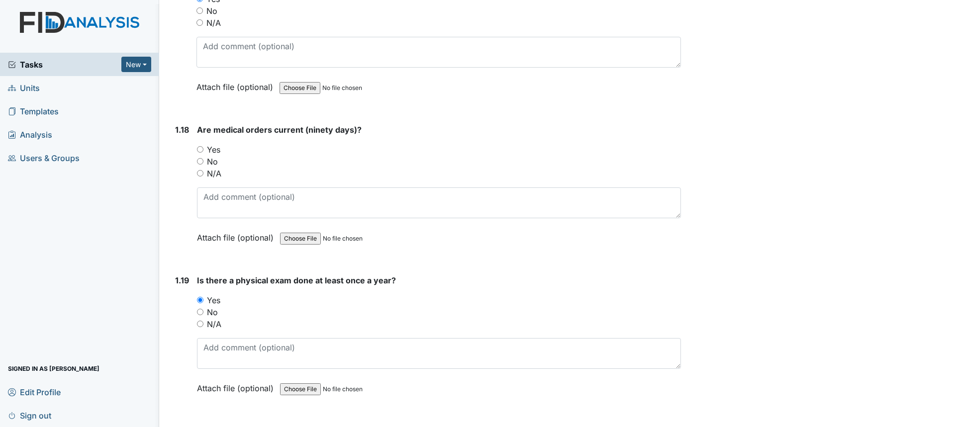
scroll to position [2636, 0]
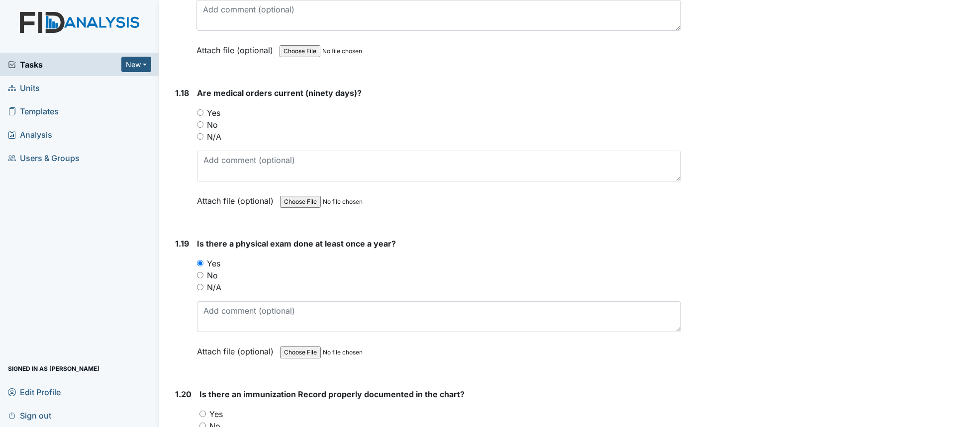
click at [209, 115] on label "Yes" at bounding box center [213, 113] width 13 height 12
click at [203, 115] on input "Yes" at bounding box center [200, 112] width 6 height 6
radio input "true"
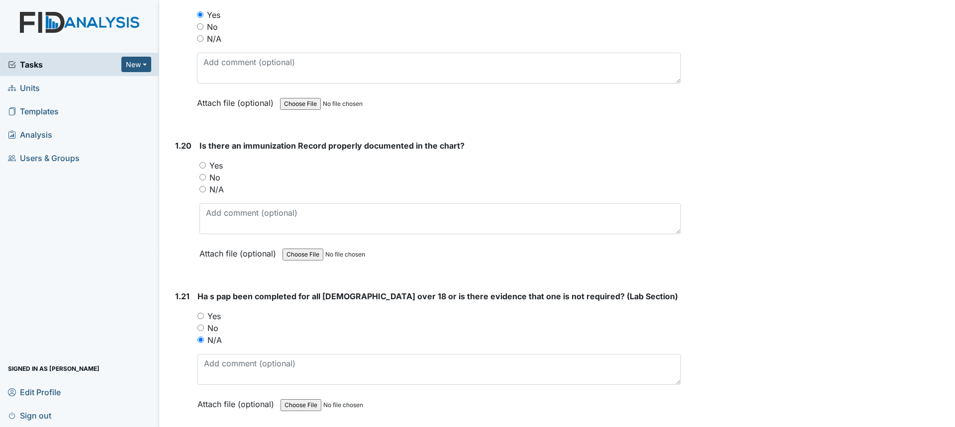
scroll to position [2935, 0]
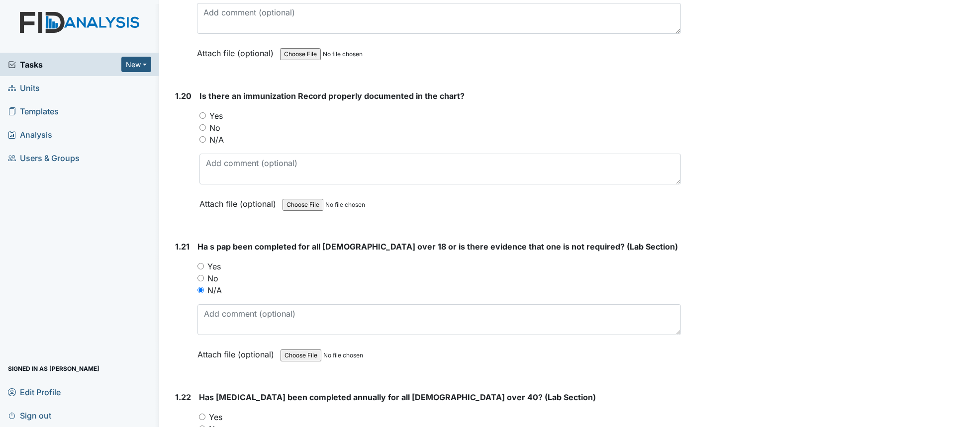
click at [207, 142] on div "N/A" at bounding box center [440, 140] width 482 height 12
click at [203, 114] on input "Yes" at bounding box center [202, 115] width 6 height 6
radio input "true"
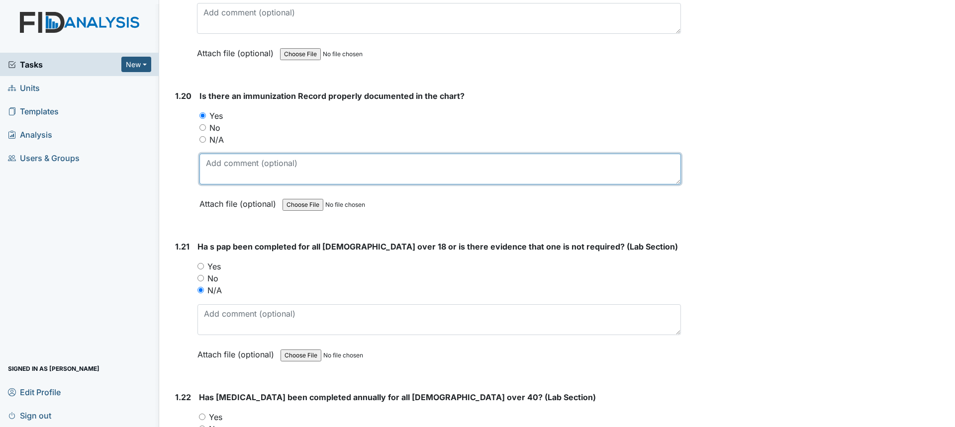
click at [234, 168] on textarea at bounding box center [440, 169] width 482 height 31
type textarea "Refused per consents"
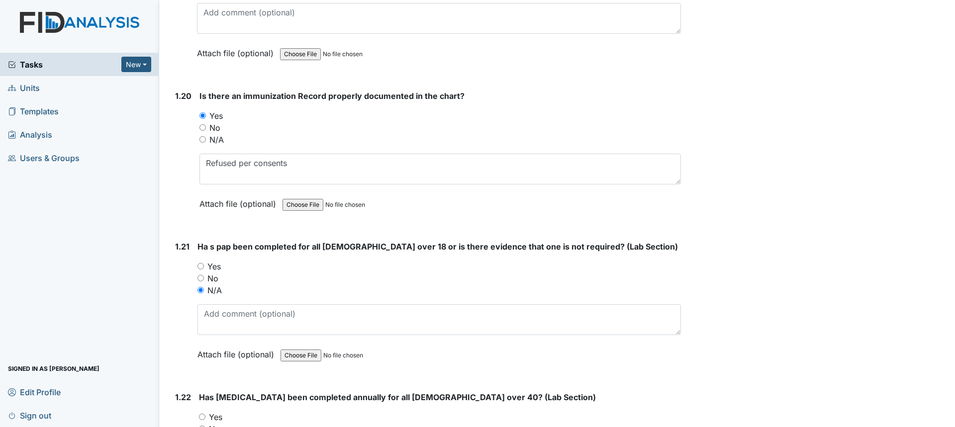
click at [213, 138] on label "N/A" at bounding box center [216, 140] width 14 height 12
click at [206, 138] on input "N/A" at bounding box center [202, 139] width 6 height 6
radio input "true"
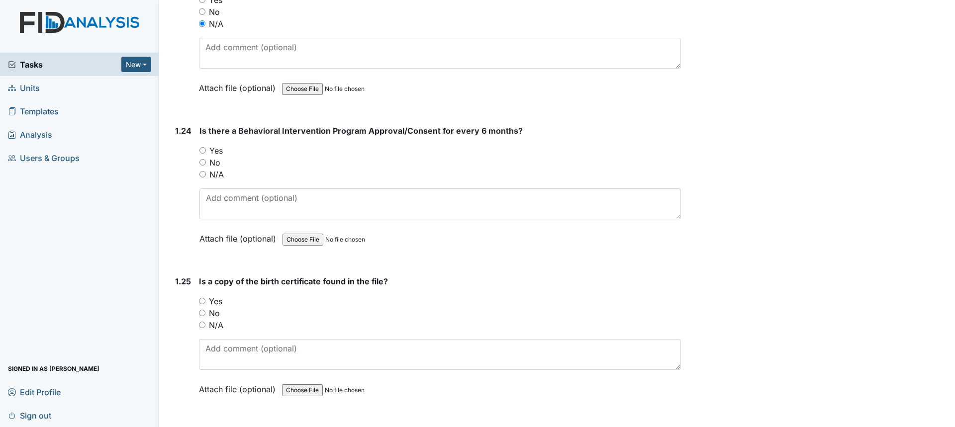
scroll to position [3532, 0]
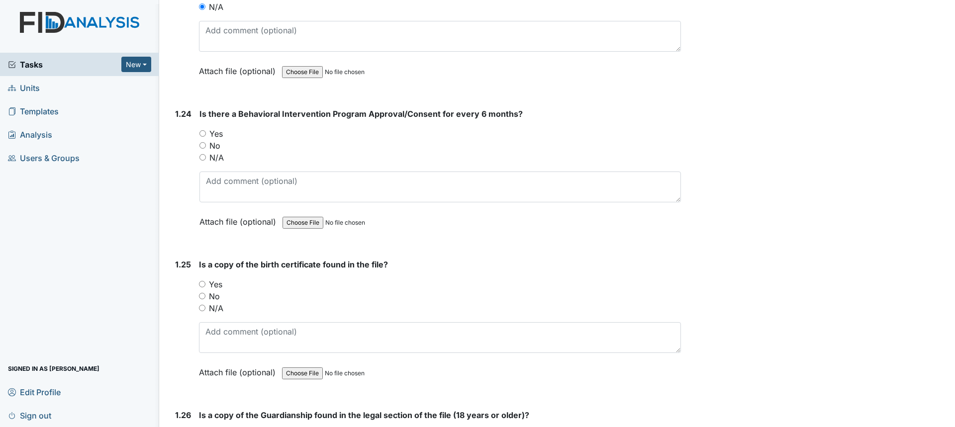
click at [215, 128] on label "Yes" at bounding box center [215, 134] width 13 height 12
click at [206, 130] on input "Yes" at bounding box center [202, 133] width 6 height 6
radio input "true"
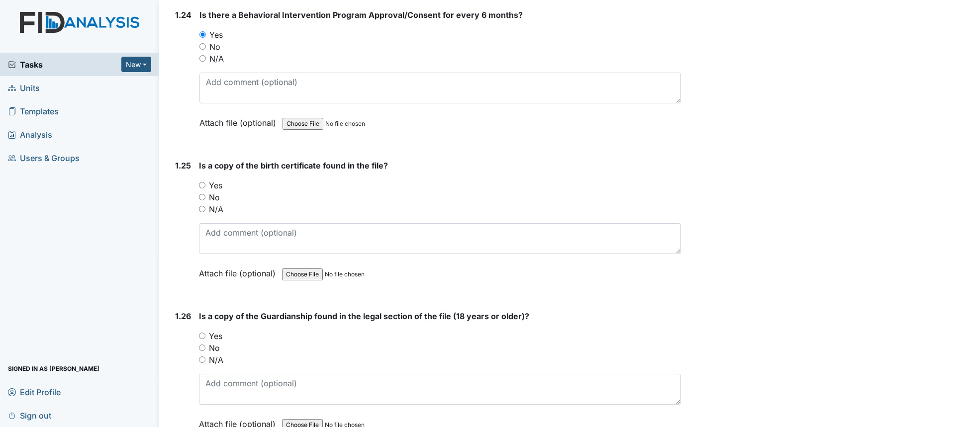
scroll to position [3631, 0]
click at [207, 179] on div "Yes" at bounding box center [440, 185] width 482 height 12
click at [204, 182] on input "Yes" at bounding box center [202, 185] width 6 height 6
radio input "true"
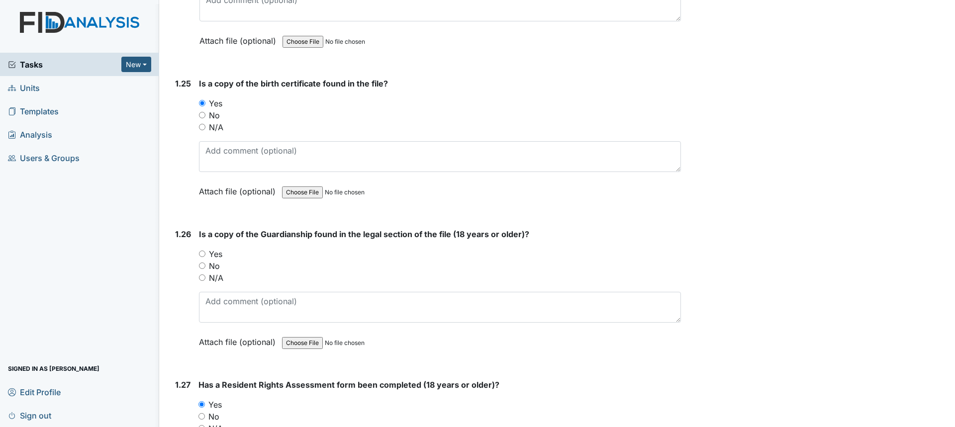
scroll to position [3731, 0]
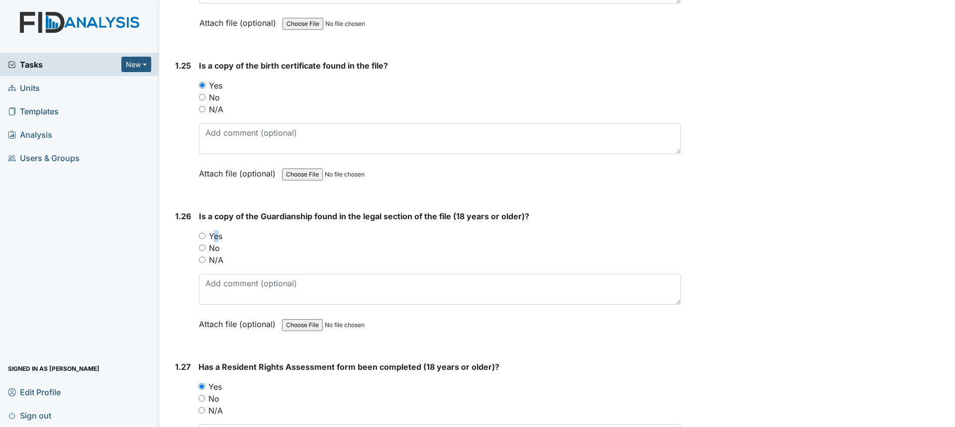
click at [212, 230] on label "Yes" at bounding box center [215, 236] width 13 height 12
click at [204, 233] on input "Yes" at bounding box center [202, 236] width 6 height 6
radio input "true"
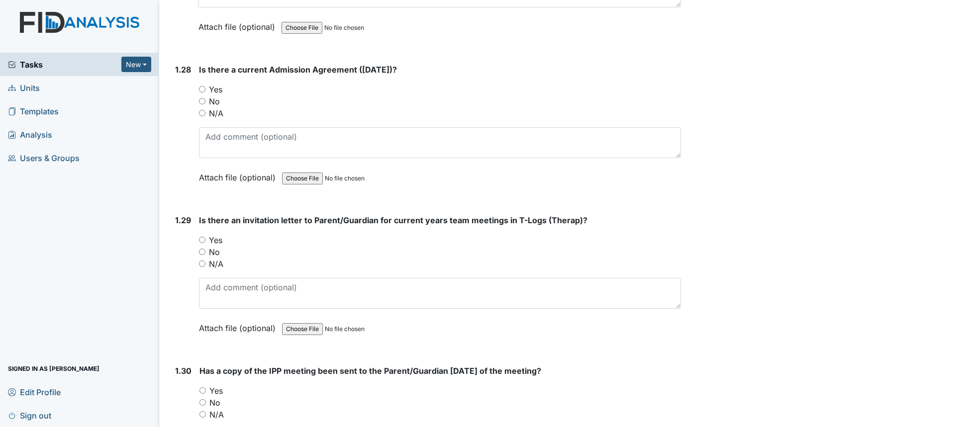
scroll to position [4179, 0]
click at [215, 96] on label "No" at bounding box center [214, 102] width 11 height 12
click at [205, 98] on input "No" at bounding box center [202, 101] width 6 height 6
radio input "true"
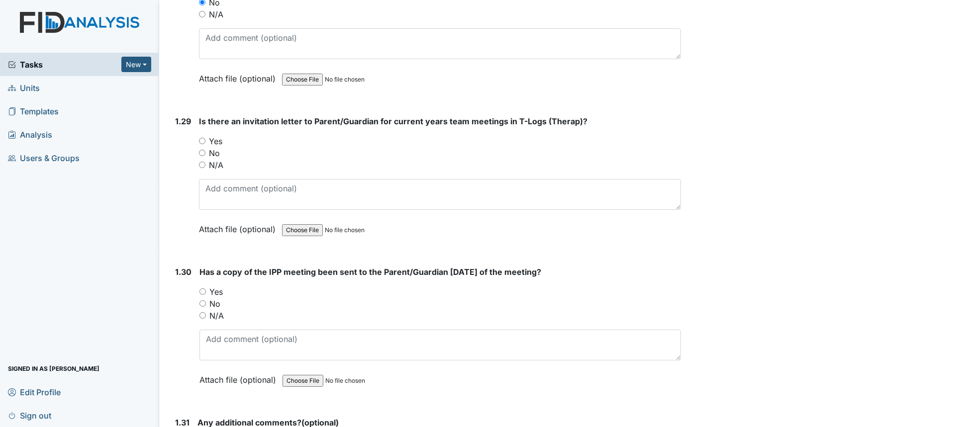
scroll to position [4328, 0]
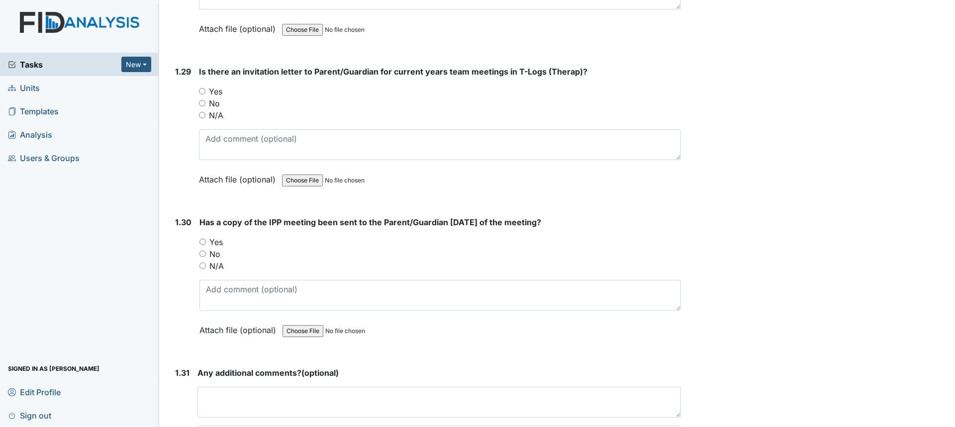
click at [219, 86] on label "Yes" at bounding box center [215, 92] width 13 height 12
click at [205, 88] on input "Yes" at bounding box center [202, 91] width 6 height 6
radio input "true"
click at [214, 236] on label "Yes" at bounding box center [215, 242] width 13 height 12
click at [206, 239] on input "Yes" at bounding box center [202, 242] width 6 height 6
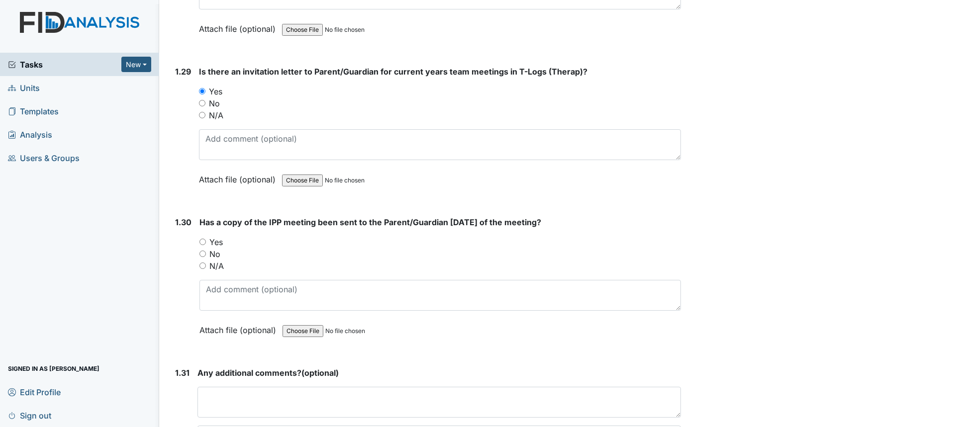
radio input "true"
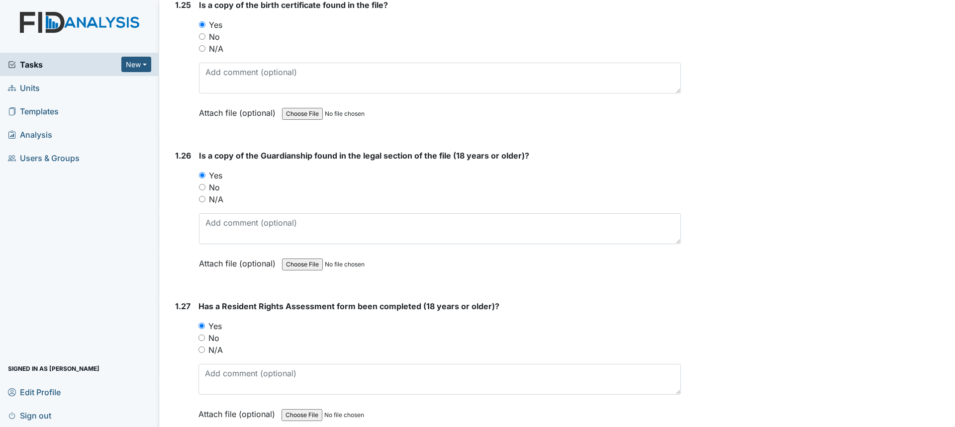
scroll to position [4428, 0]
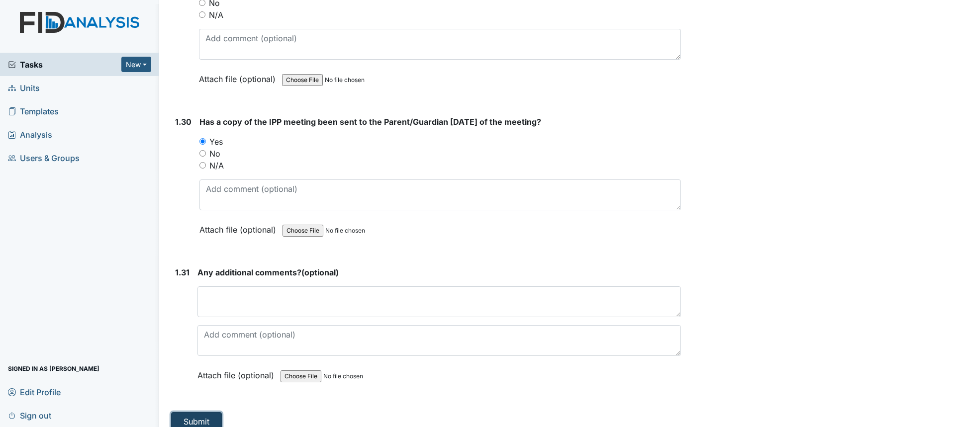
click at [204, 412] on button "Submit" at bounding box center [196, 421] width 51 height 19
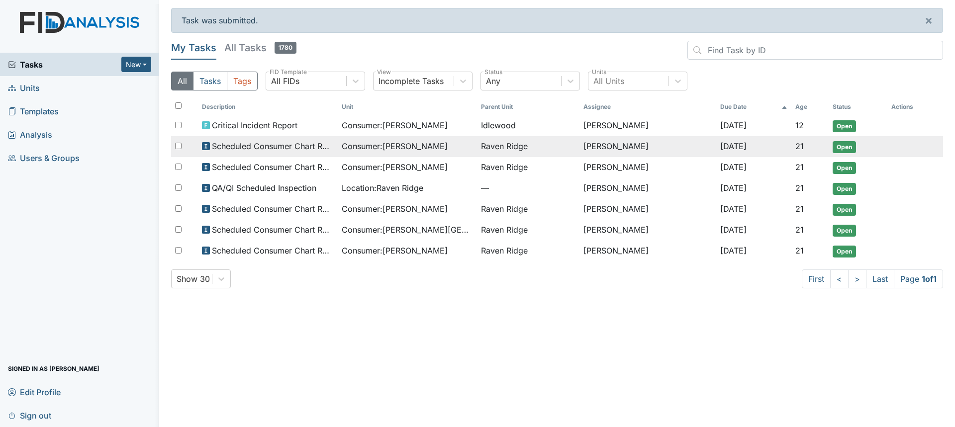
click at [375, 147] on span "Consumer : Bullock, Ralee" at bounding box center [395, 146] width 106 height 12
